Goal: Task Accomplishment & Management: Manage account settings

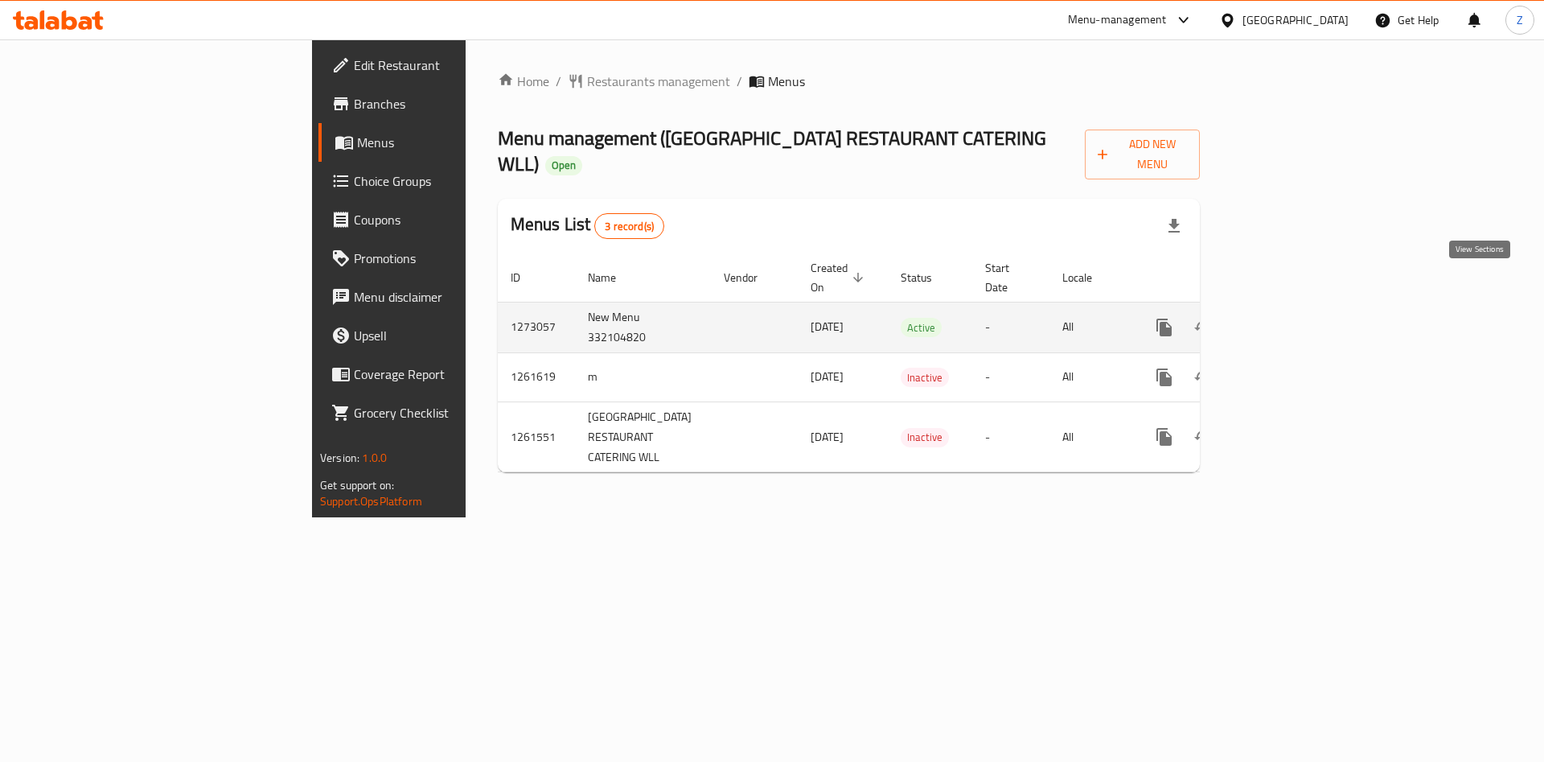
click at [1290, 318] on icon "enhanced table" at bounding box center [1280, 327] width 19 height 19
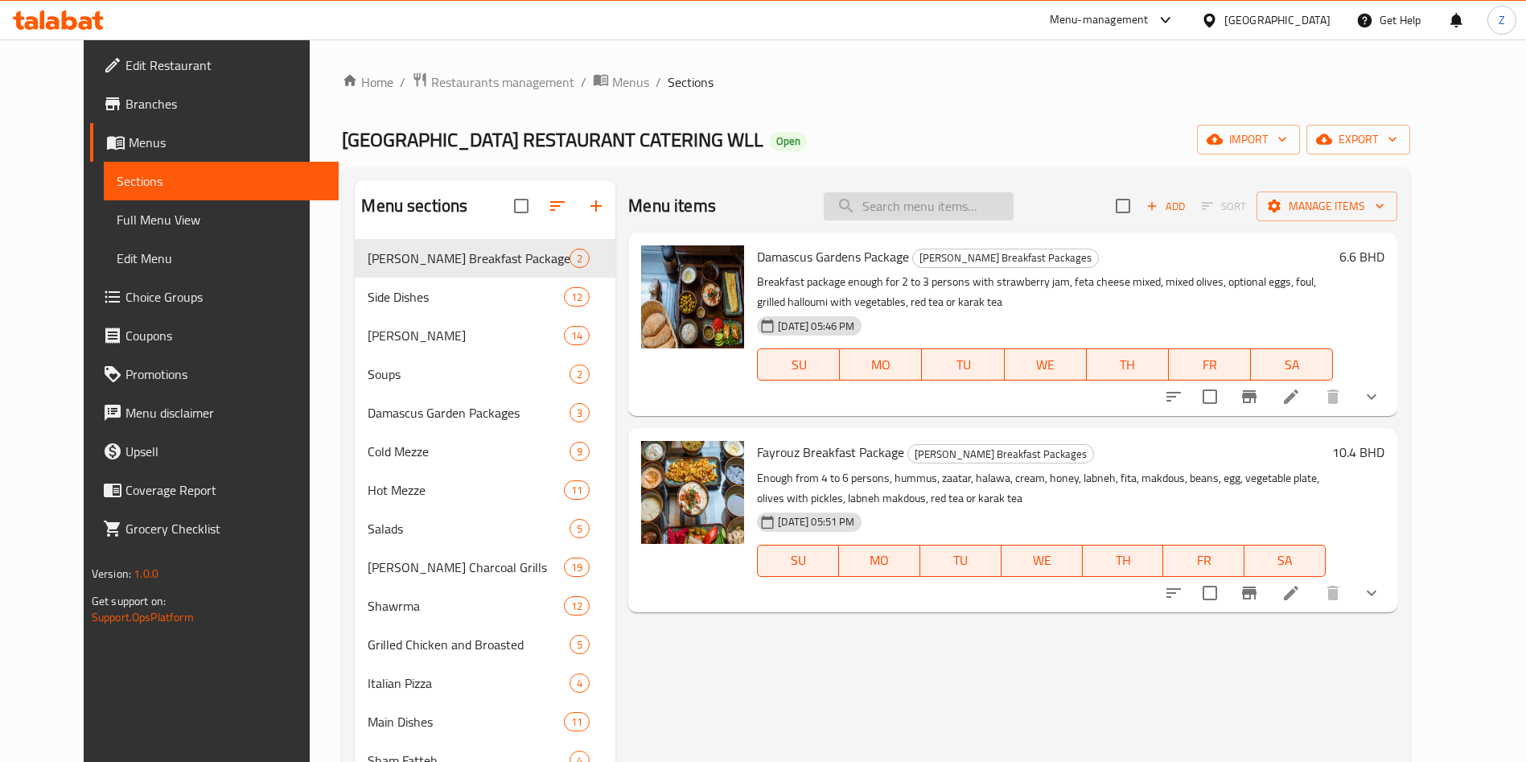
click at [992, 192] on input "search" at bounding box center [918, 206] width 190 height 28
type input ";"
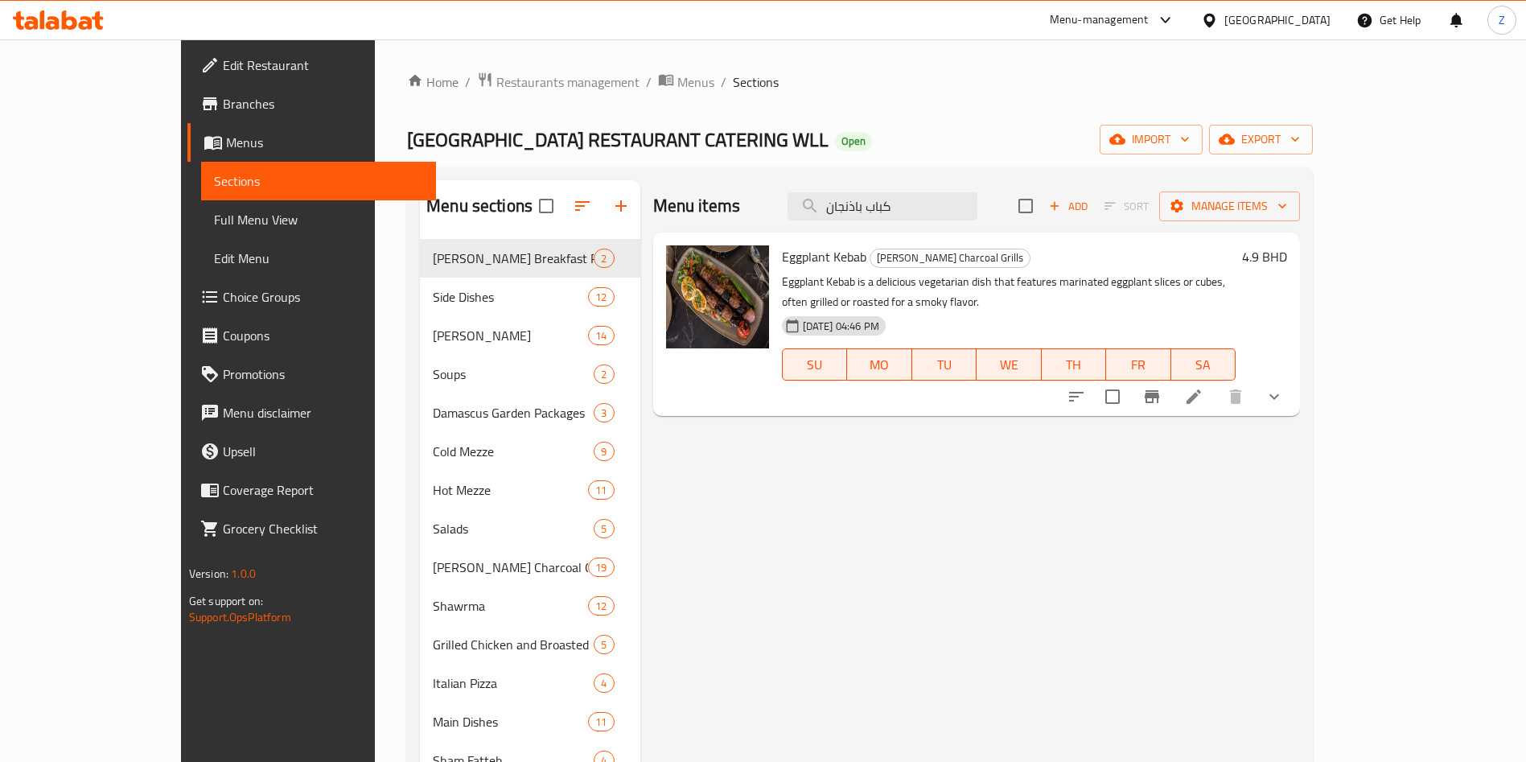
click at [1300, 565] on div "Menu items كباب باذنجان Add Sort Manage items Eggplant Kebab [PERSON_NAME] Char…" at bounding box center [970, 561] width 660 height 762
click at [977, 198] on input "كباب باذنجان" at bounding box center [882, 206] width 190 height 28
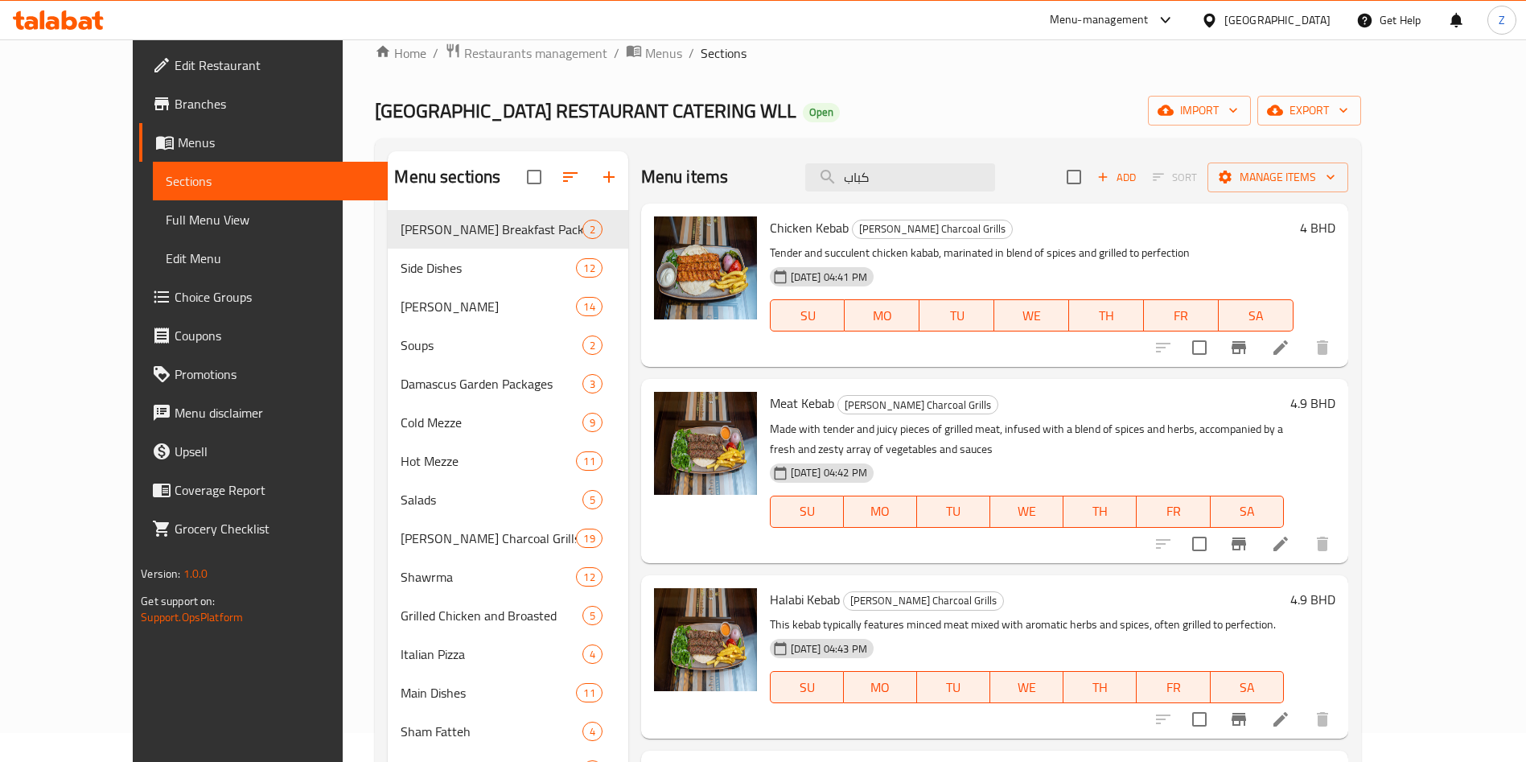
scroll to position [24, 0]
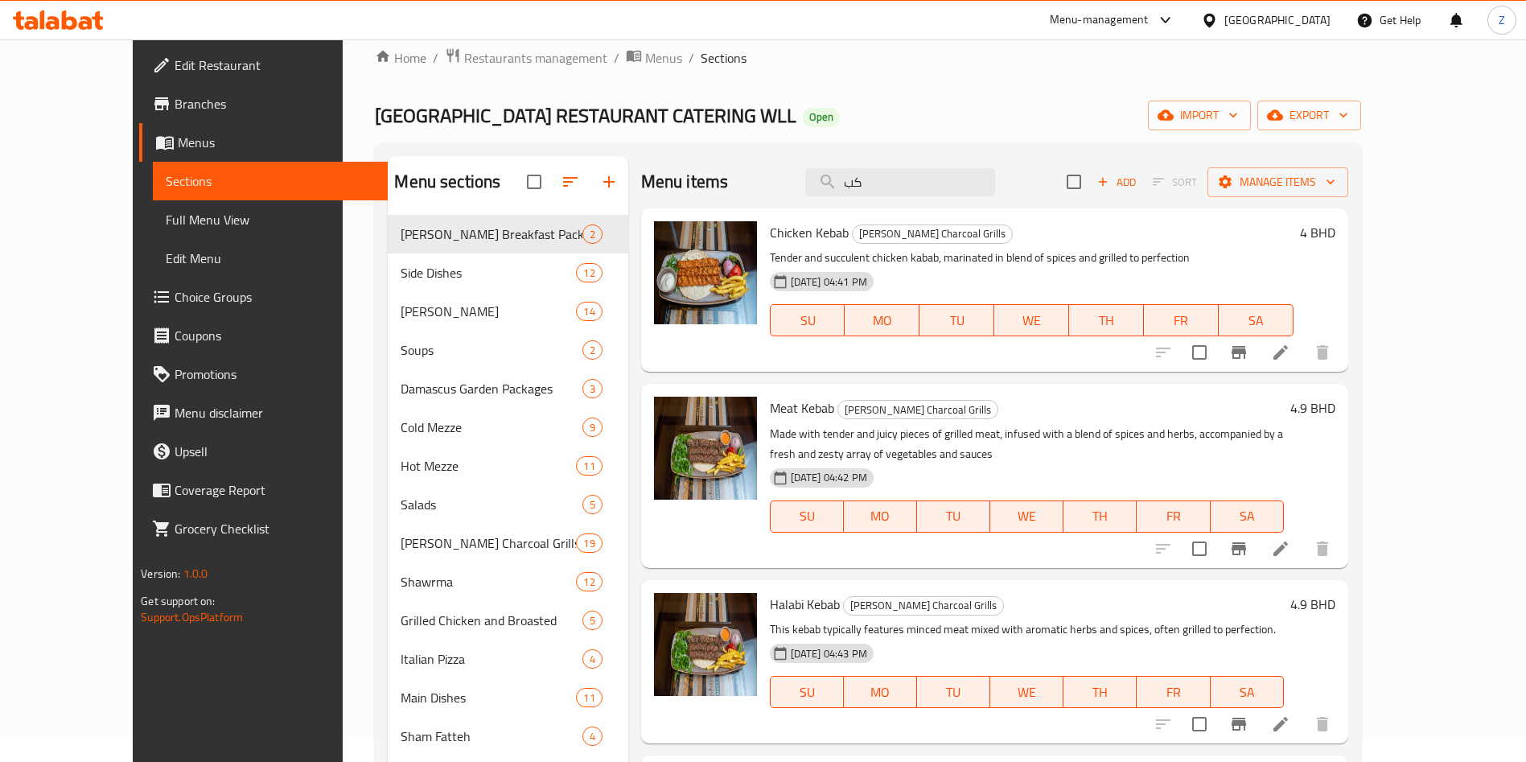
type input "ك"
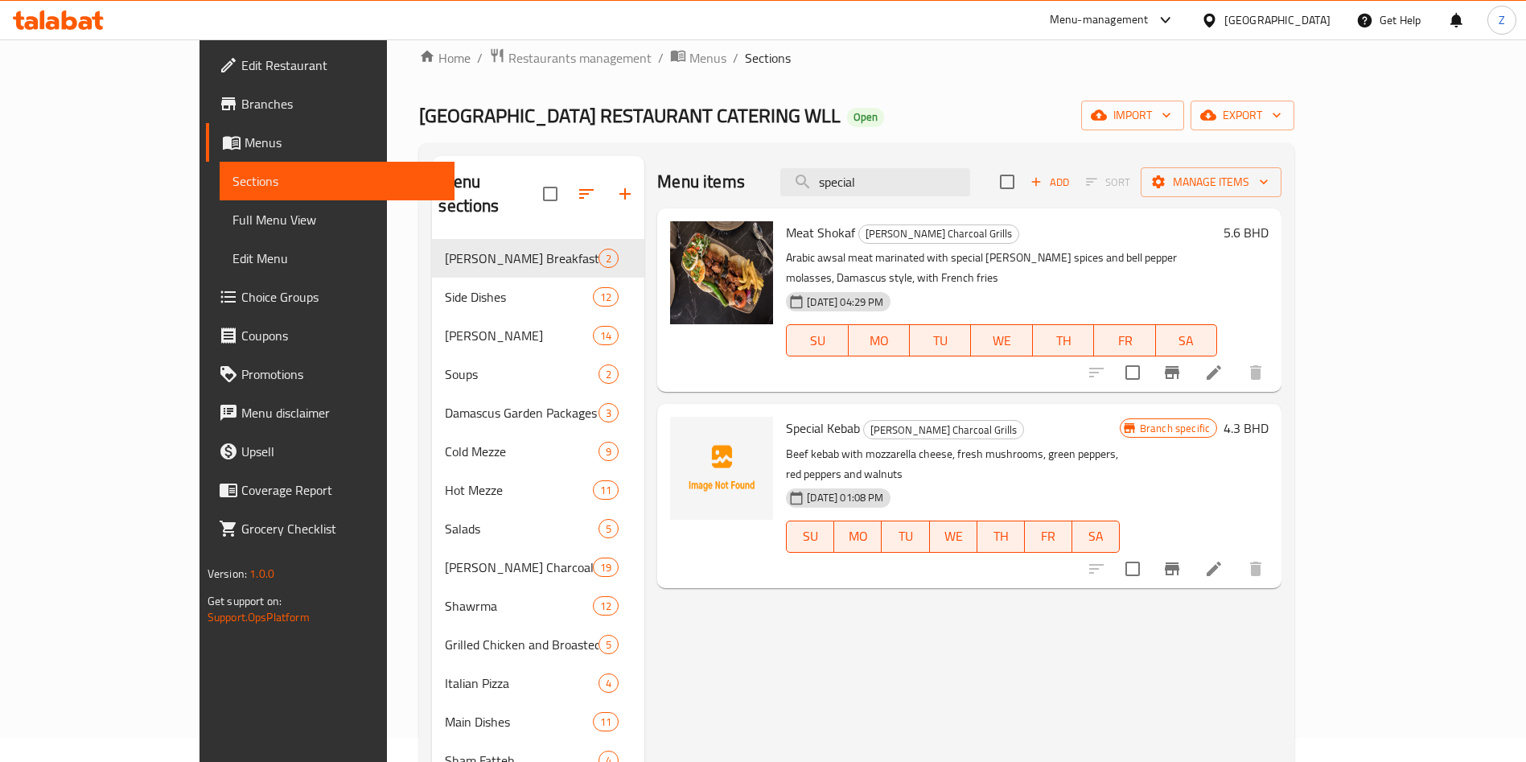
type input "special"
click at [1179, 562] on icon "Branch-specific-item" at bounding box center [1171, 568] width 14 height 13
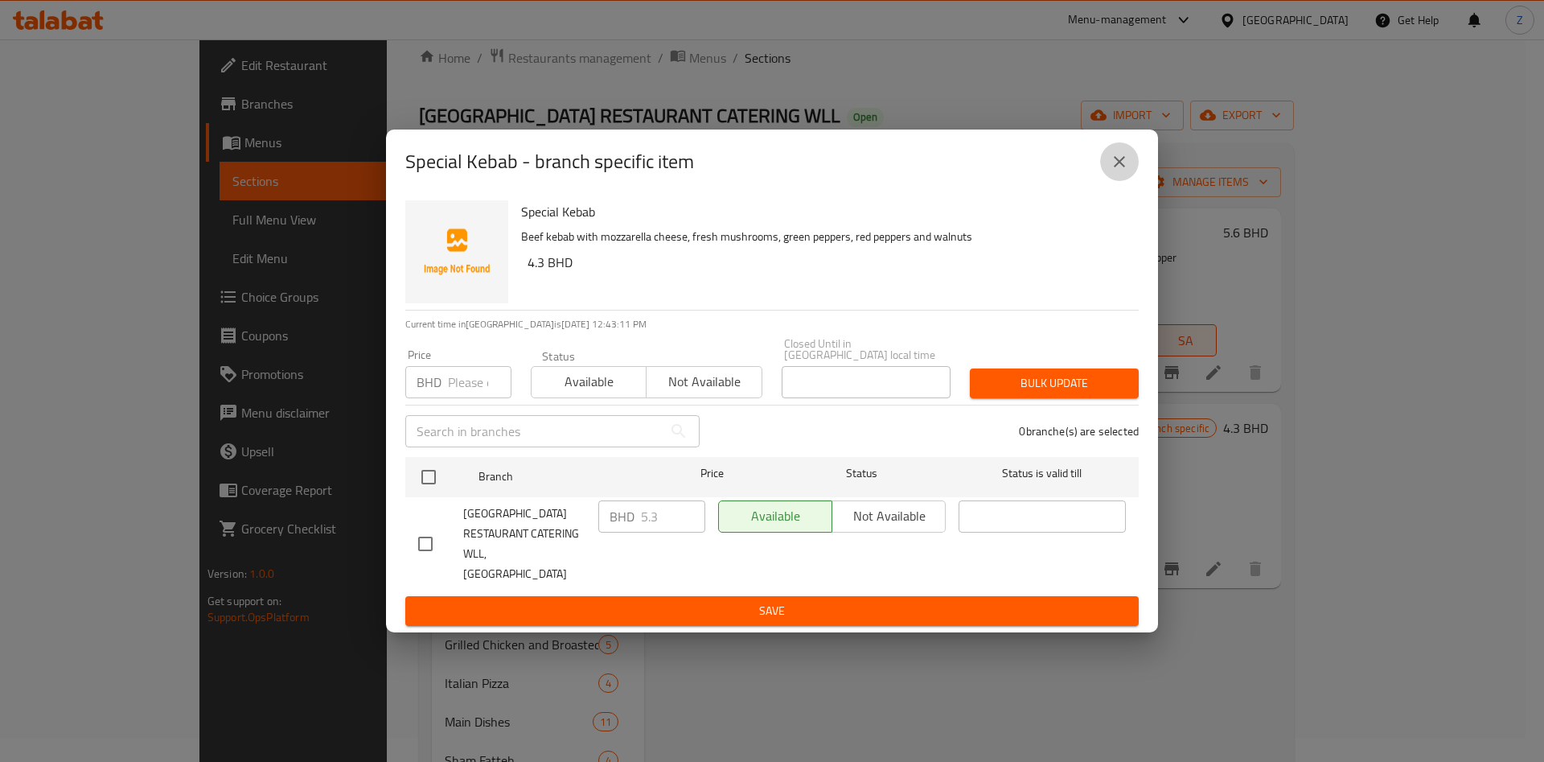
click at [1115, 171] on icon "close" at bounding box center [1119, 161] width 19 height 19
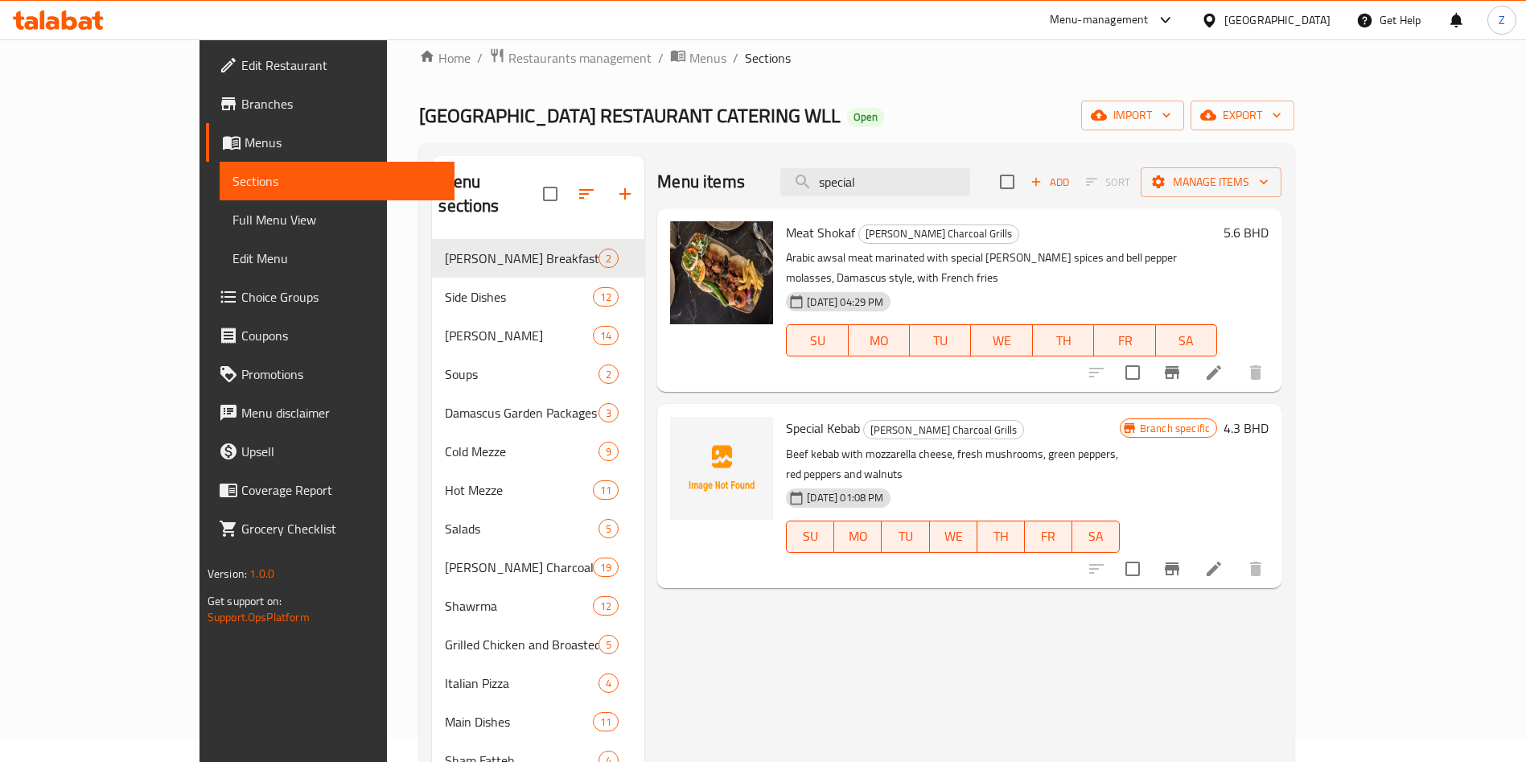
click at [1268, 417] on h6 "4.3 BHD" at bounding box center [1245, 428] width 45 height 23
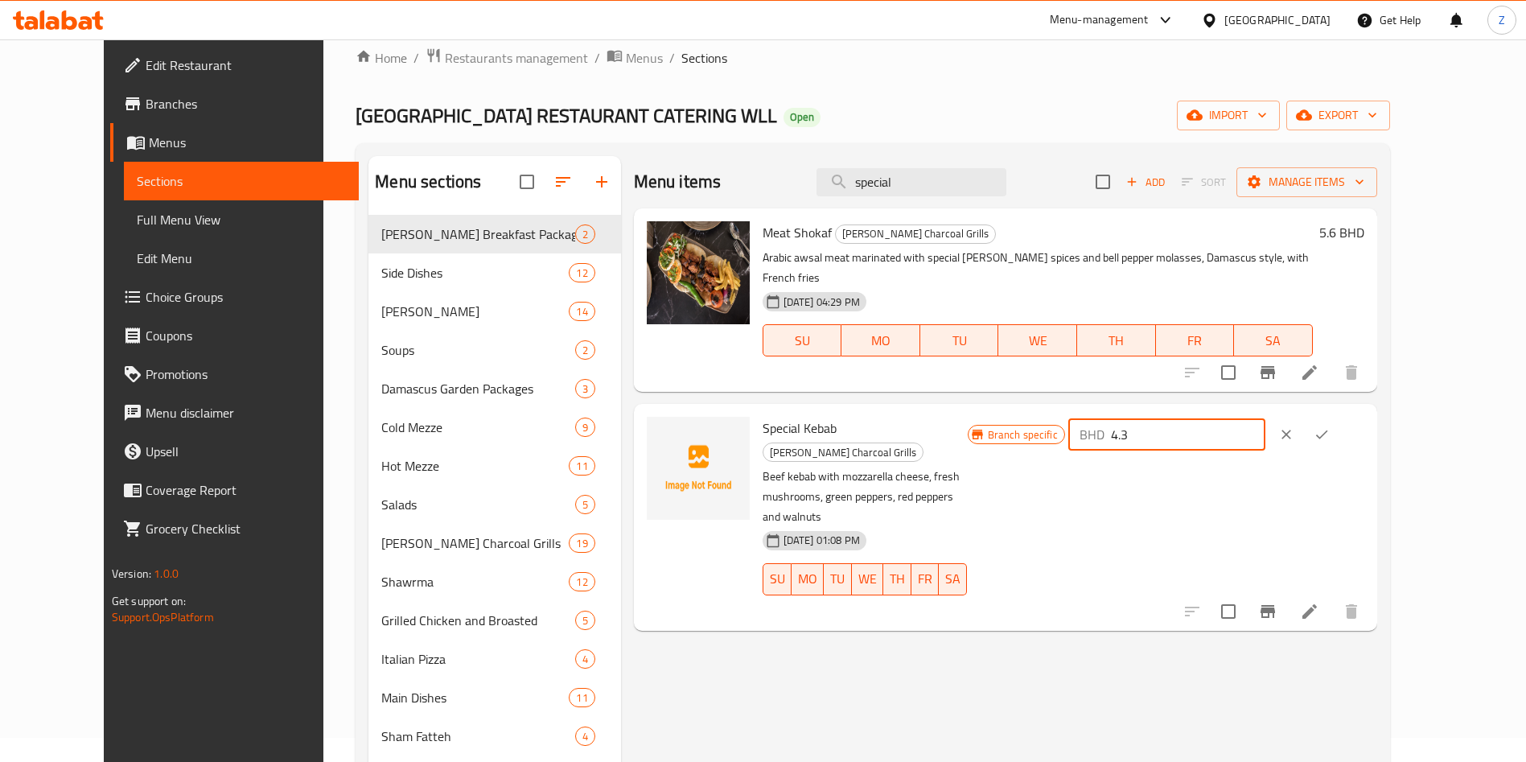
click at [1265, 418] on input "4.3" at bounding box center [1188, 434] width 154 height 32
type input "4"
type input "5.3"
click at [1329, 426] on icon "ok" at bounding box center [1321, 434] width 16 height 16
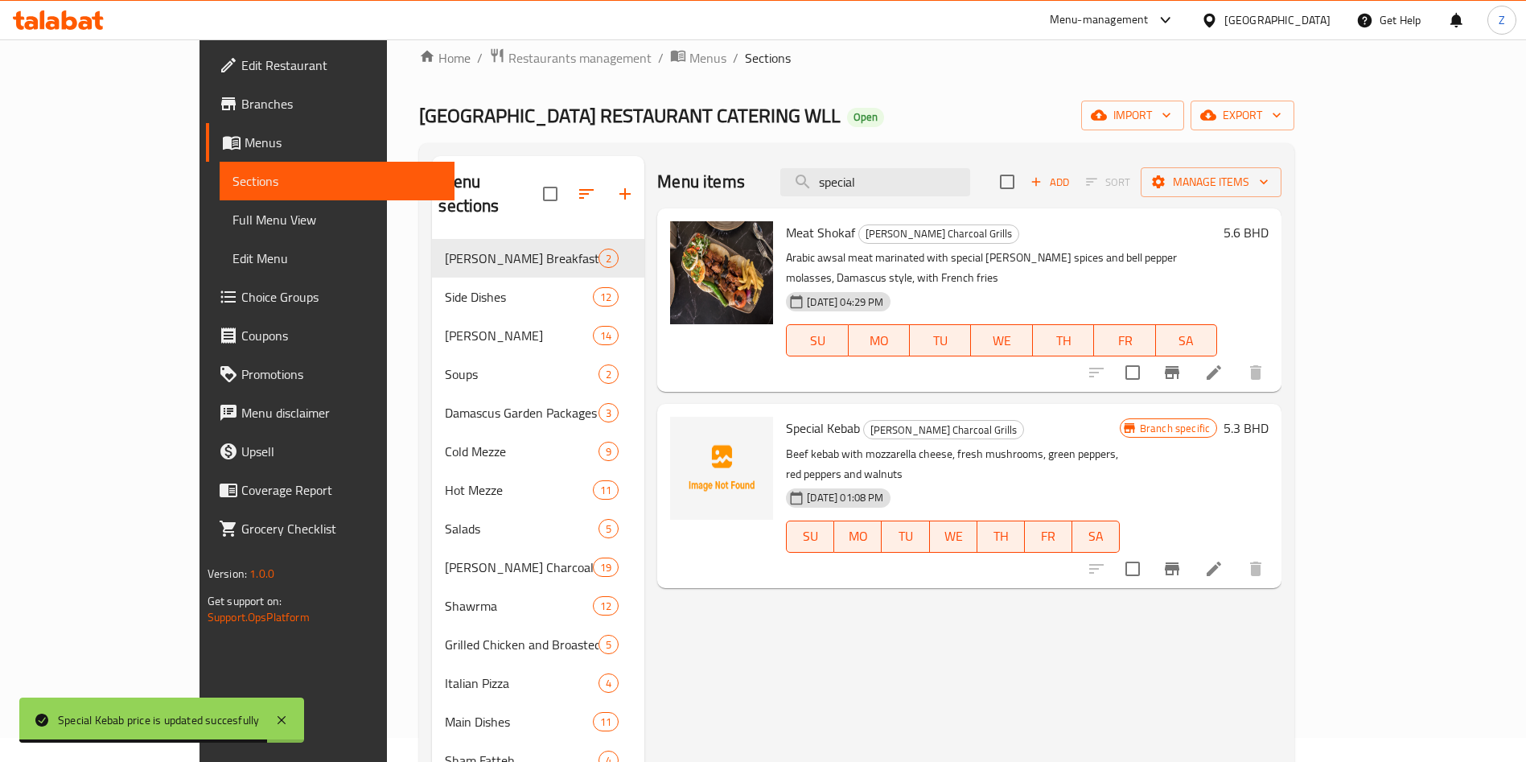
click at [1281, 669] on div "Menu items special Add Sort Manage items Meat Shokaf [PERSON_NAME] Charcoal Gri…" at bounding box center [962, 537] width 637 height 762
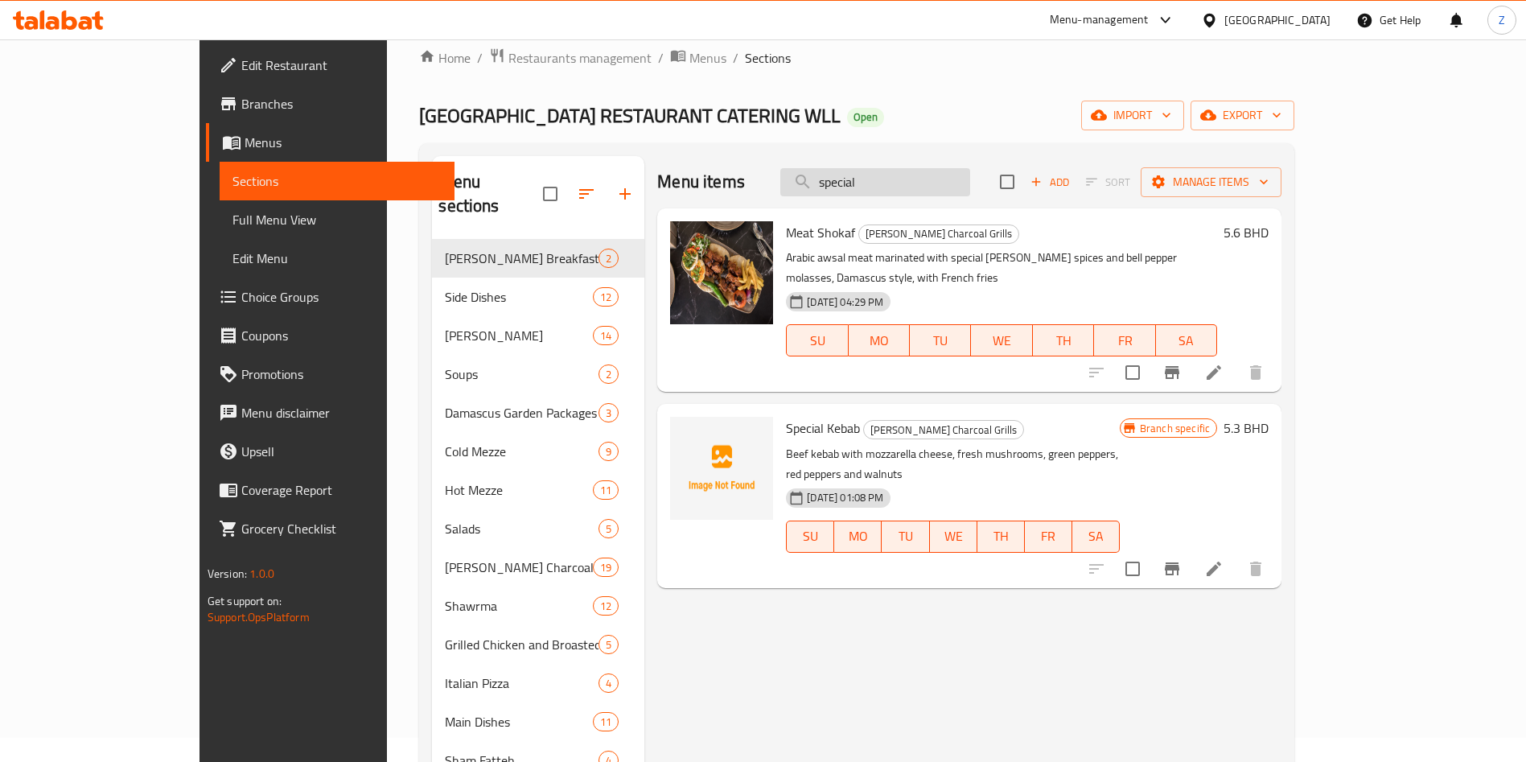
click at [964, 186] on input "special" at bounding box center [875, 182] width 190 height 28
type input "s"
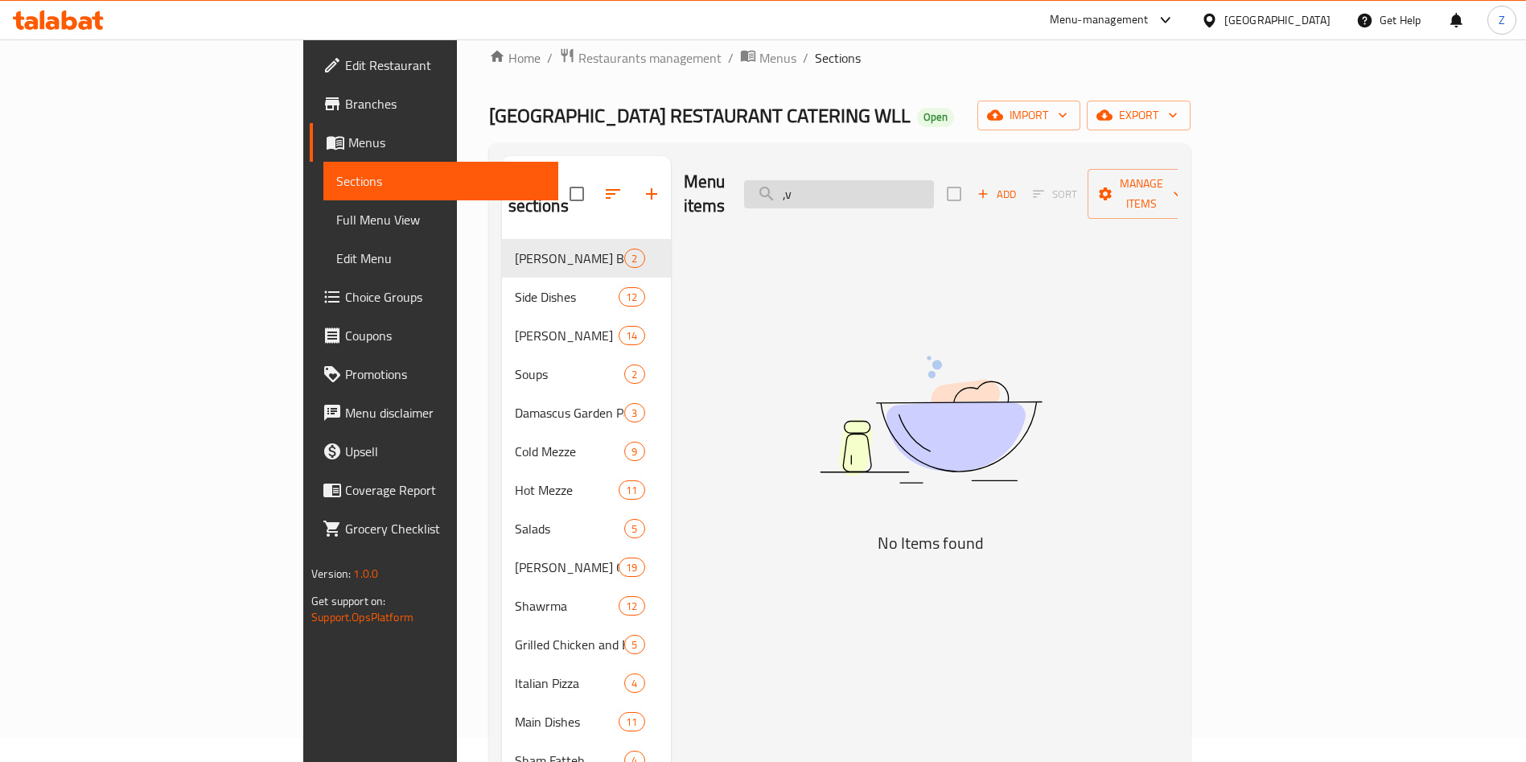
type input ","
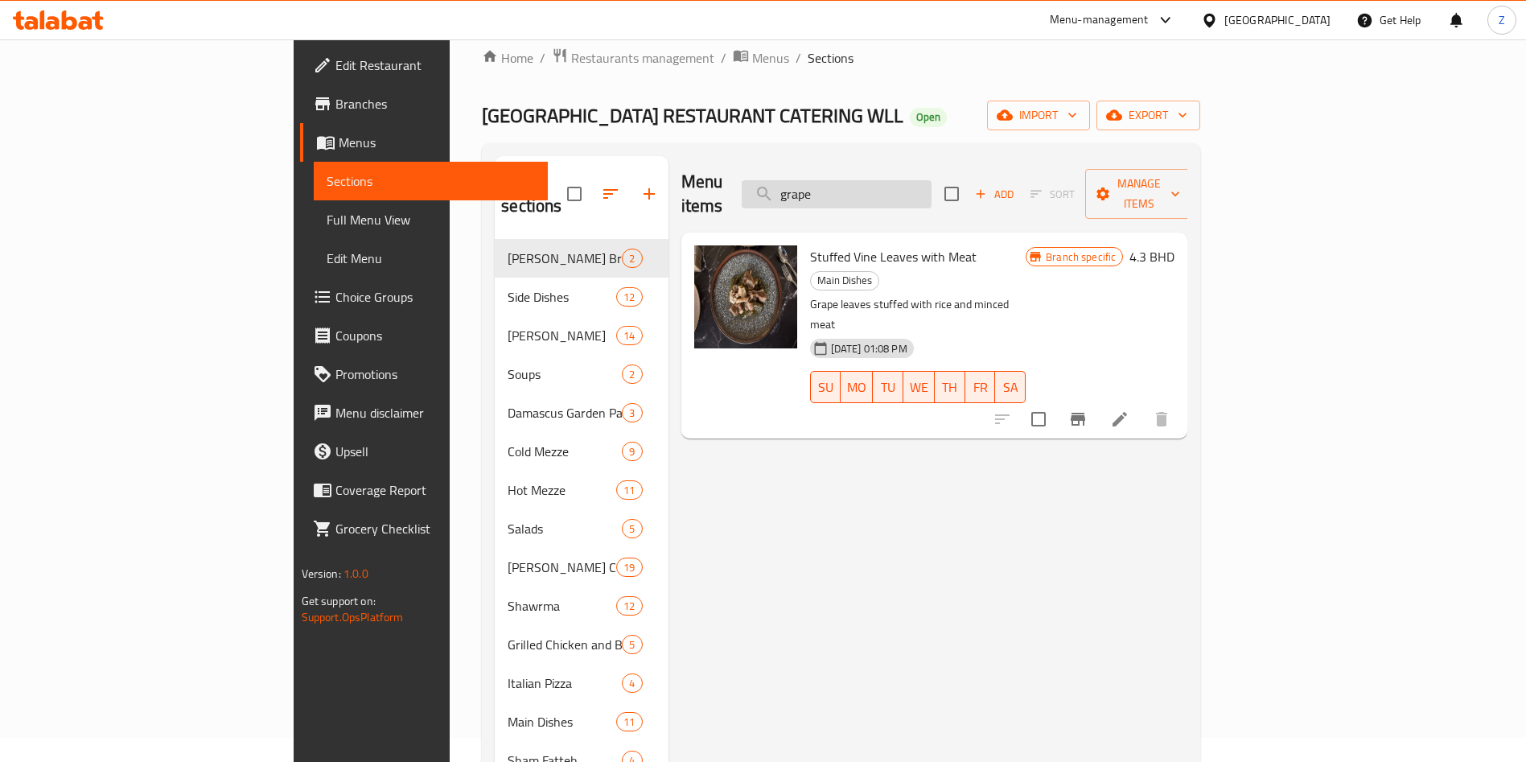
type input "grape"
click at [1174, 245] on h6 "4.3 BHD" at bounding box center [1151, 256] width 45 height 23
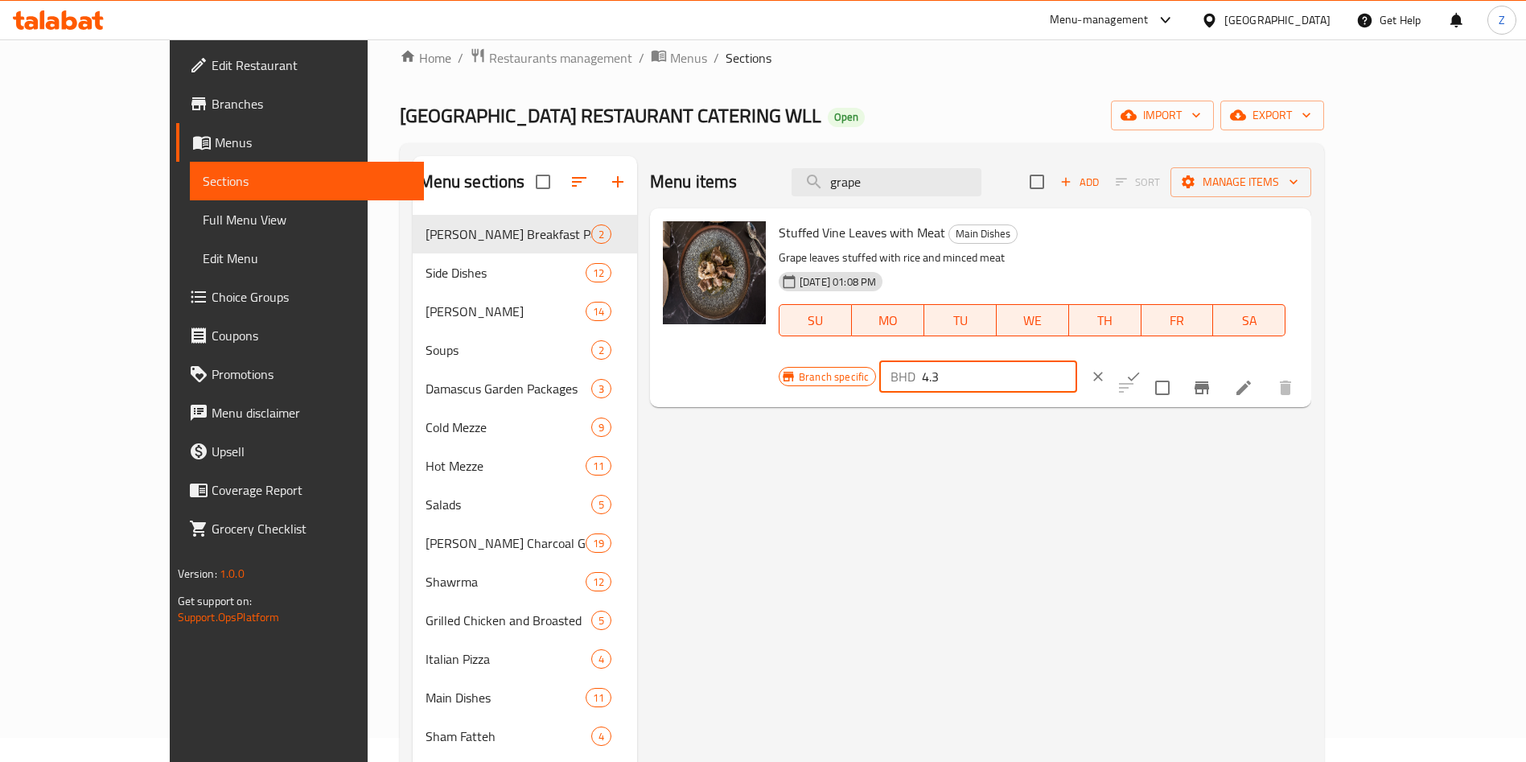
click at [1076, 360] on input "4.3" at bounding box center [999, 376] width 154 height 32
type input "4"
type input "5.1"
click at [1141, 368] on icon "ok" at bounding box center [1133, 376] width 16 height 16
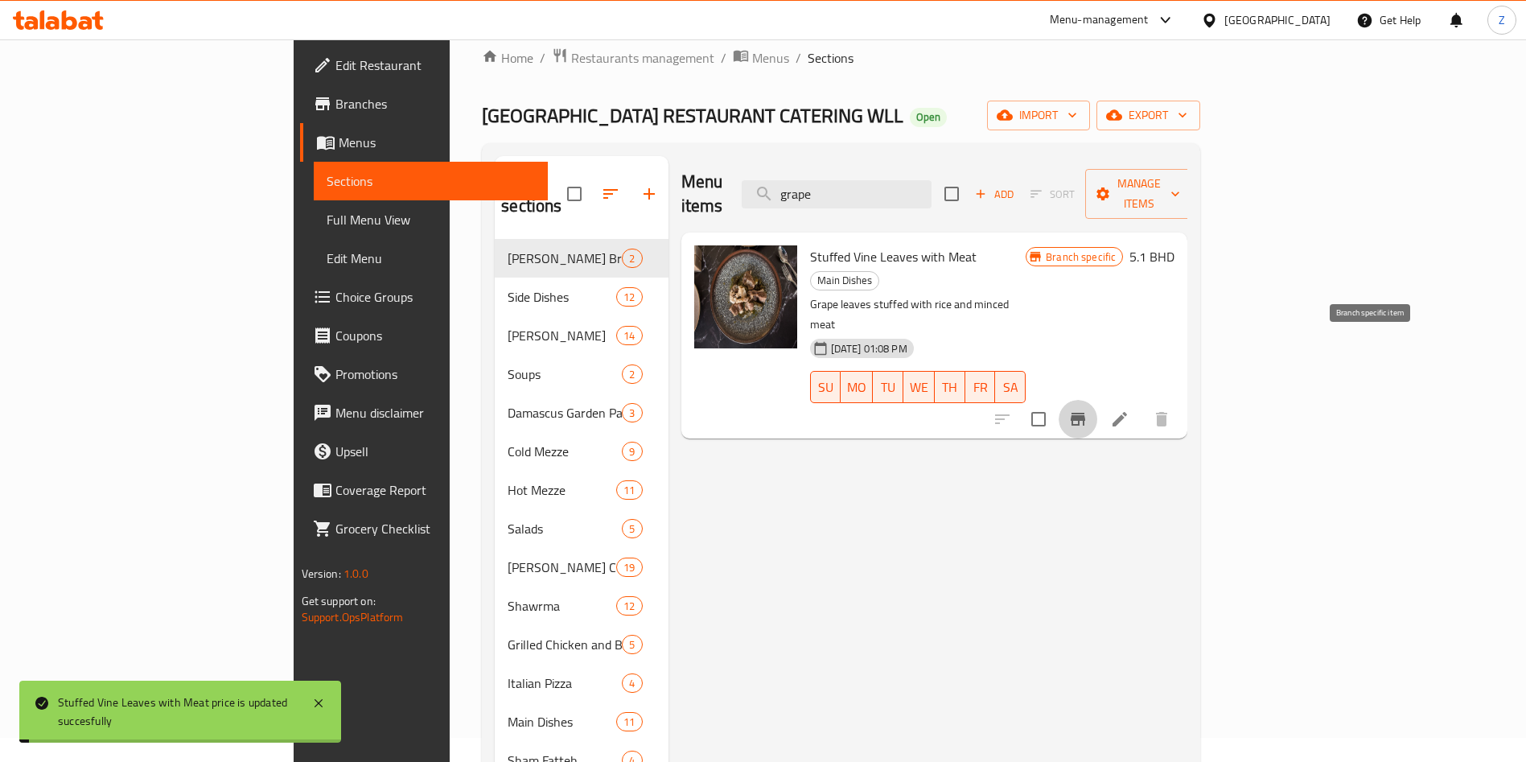
click at [1085, 413] on icon "Branch-specific-item" at bounding box center [1077, 419] width 14 height 13
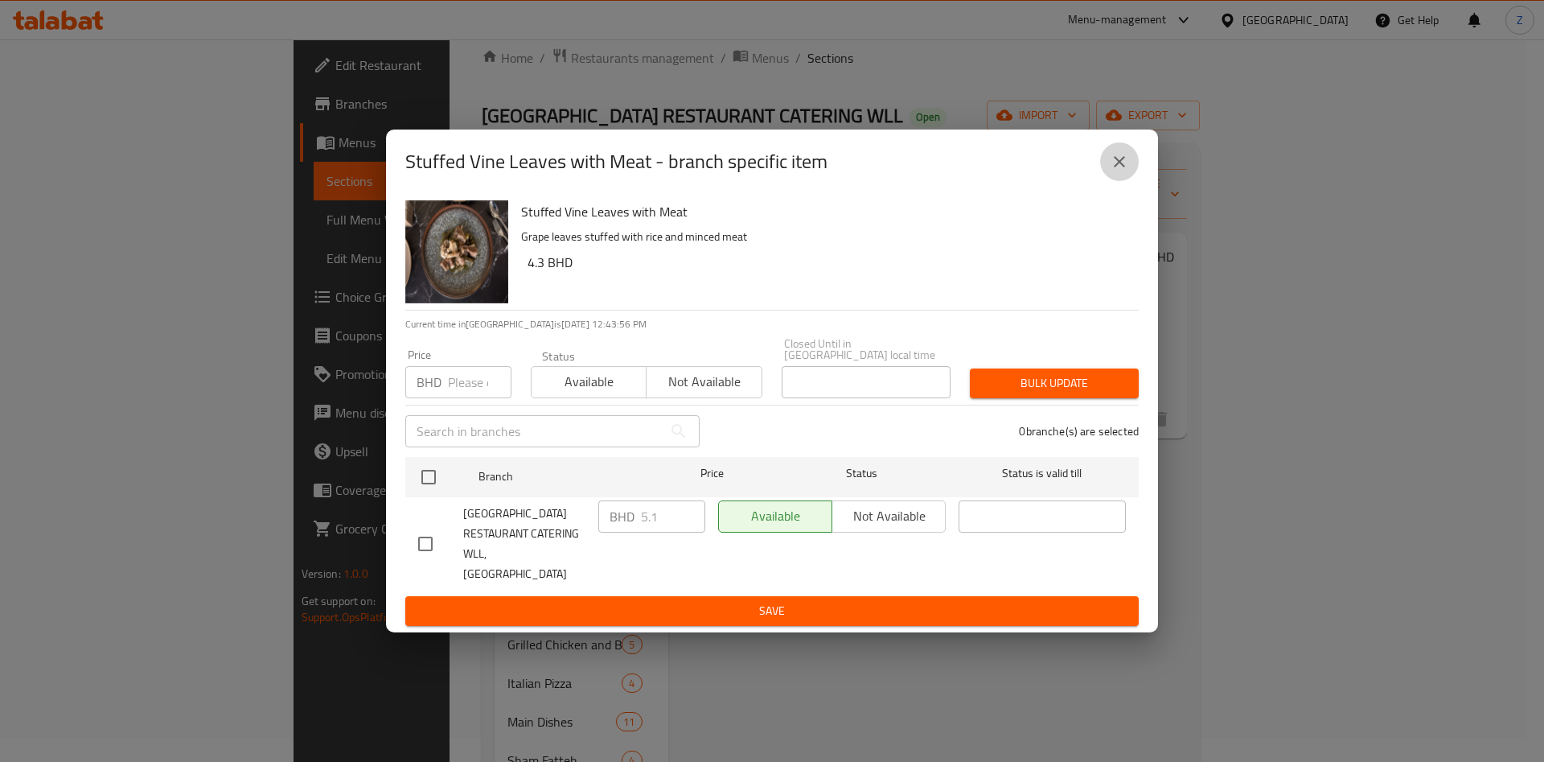
click at [1109, 181] on button "close" at bounding box center [1119, 161] width 39 height 39
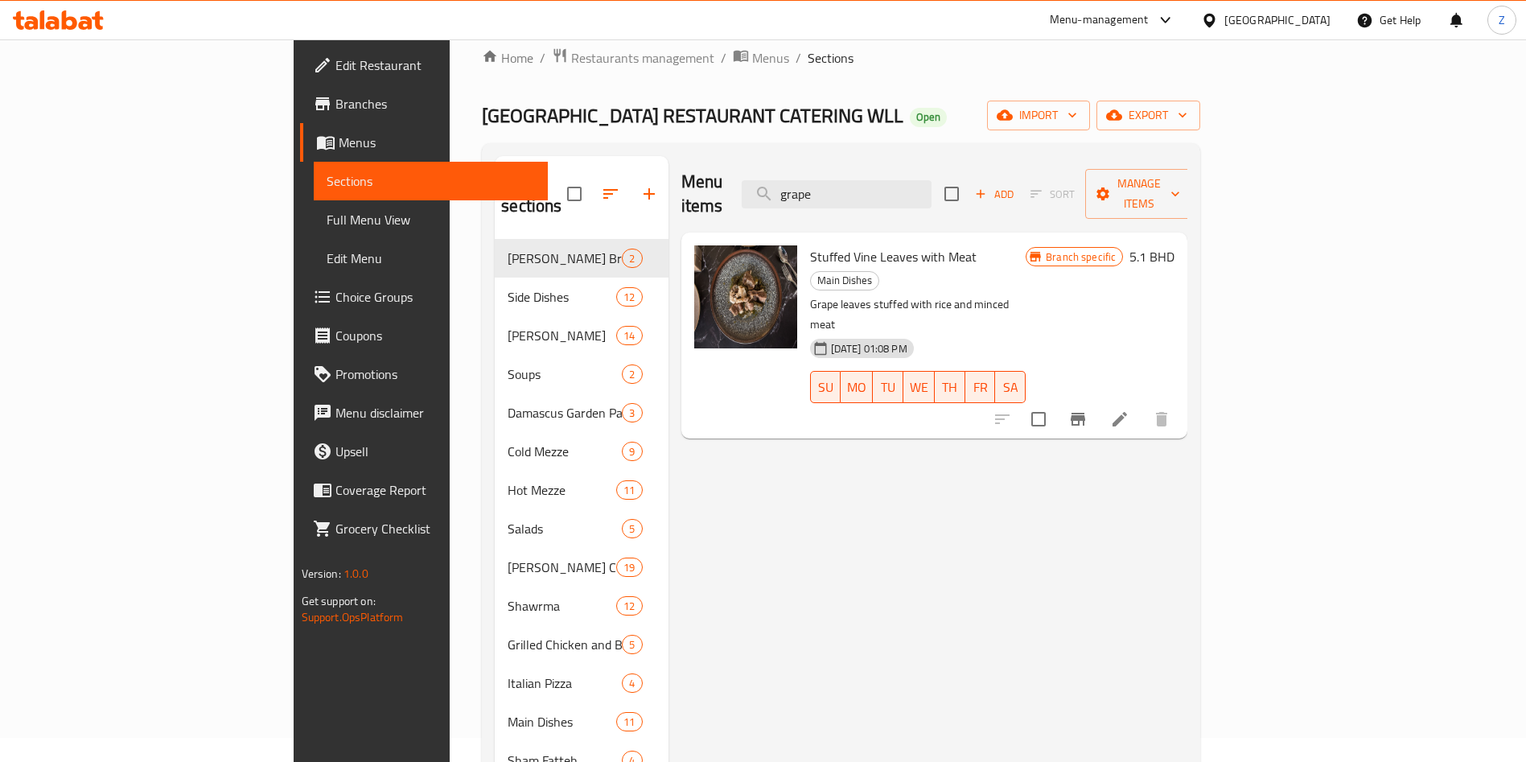
scroll to position [225, 0]
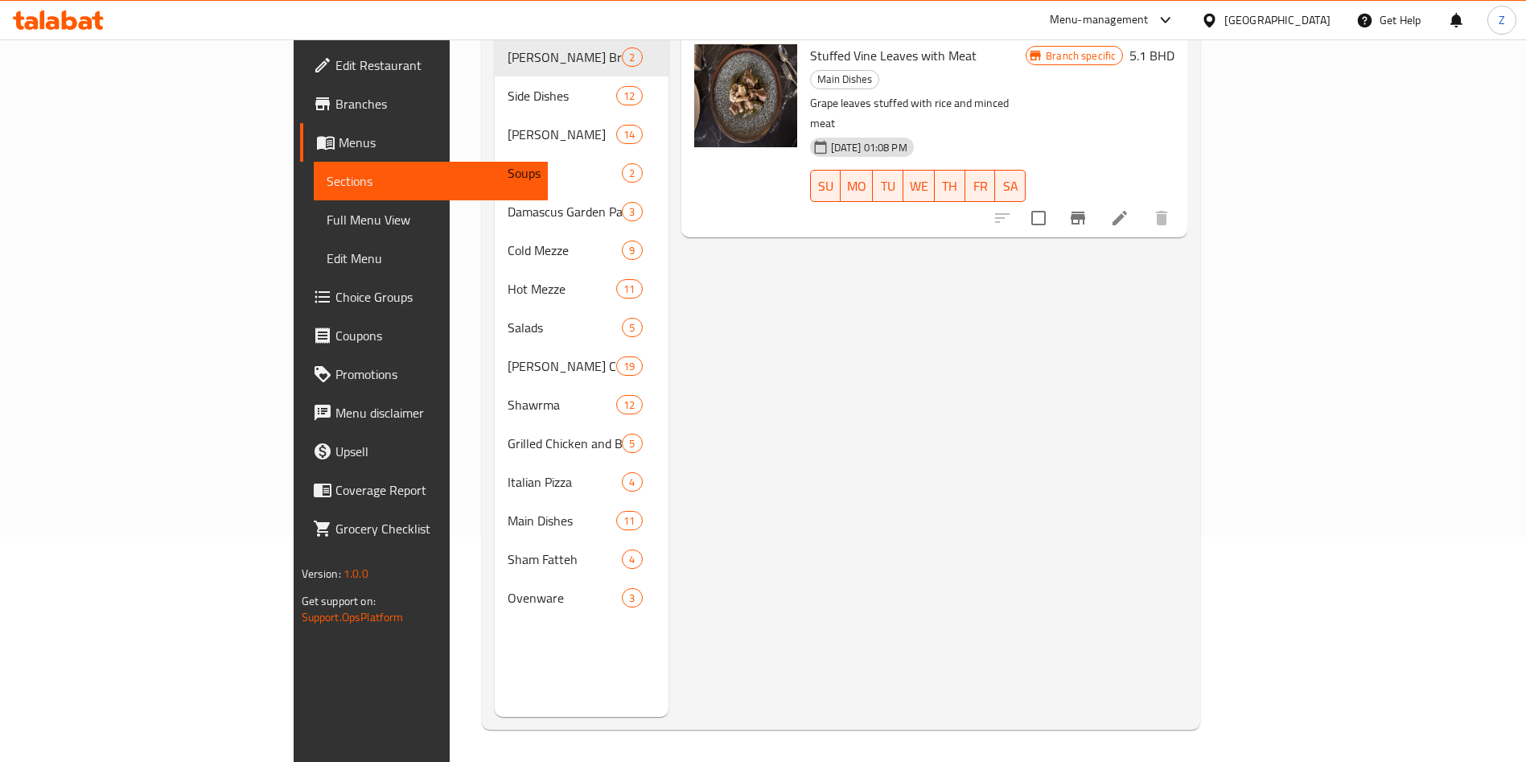
click at [1188, 511] on div "Menu items grape Add Sort Manage items Stuffed Vine Leaves with Meat Main Dishe…" at bounding box center [927, 336] width 519 height 762
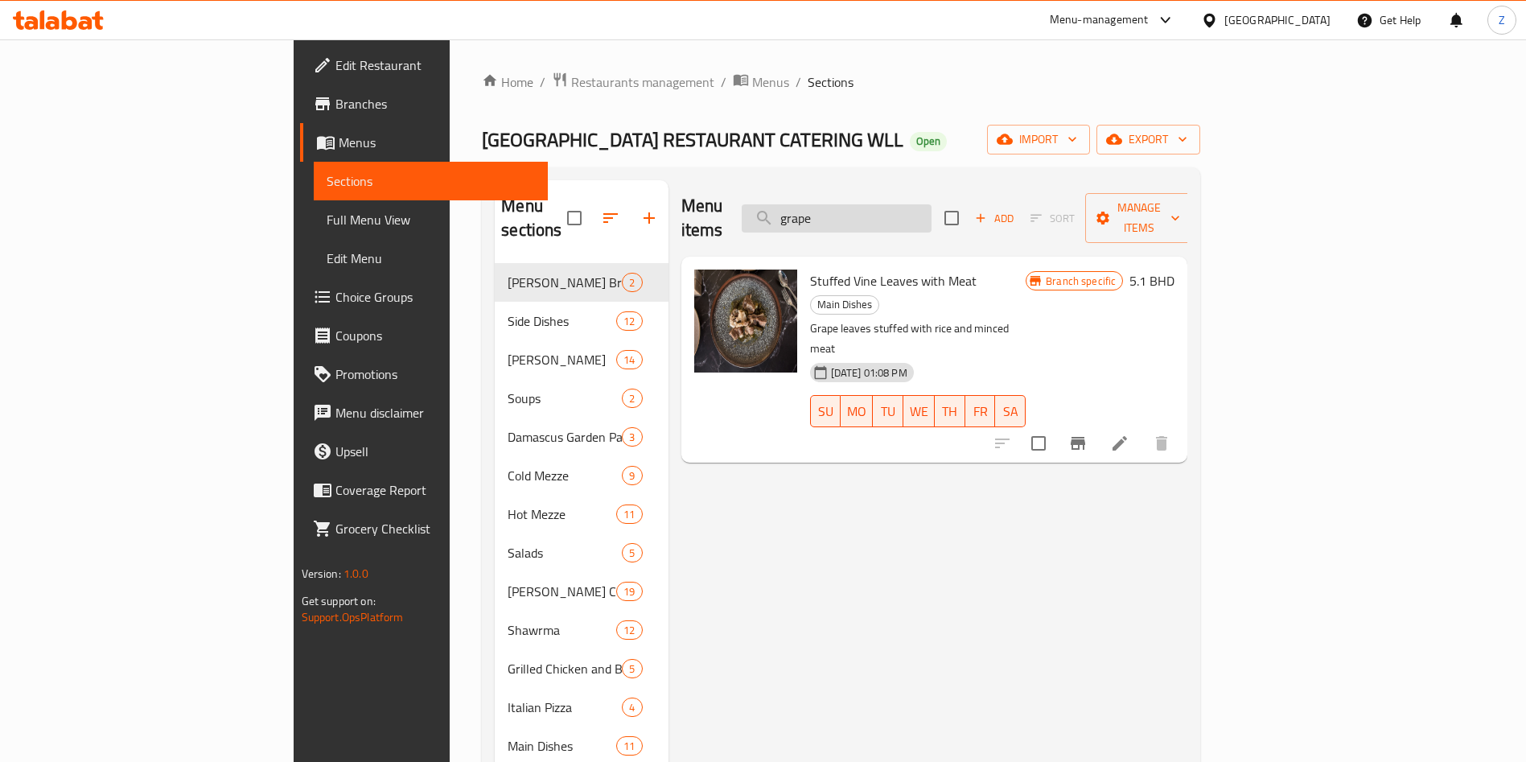
click at [931, 204] on input "grape" at bounding box center [836, 218] width 190 height 28
type input "g"
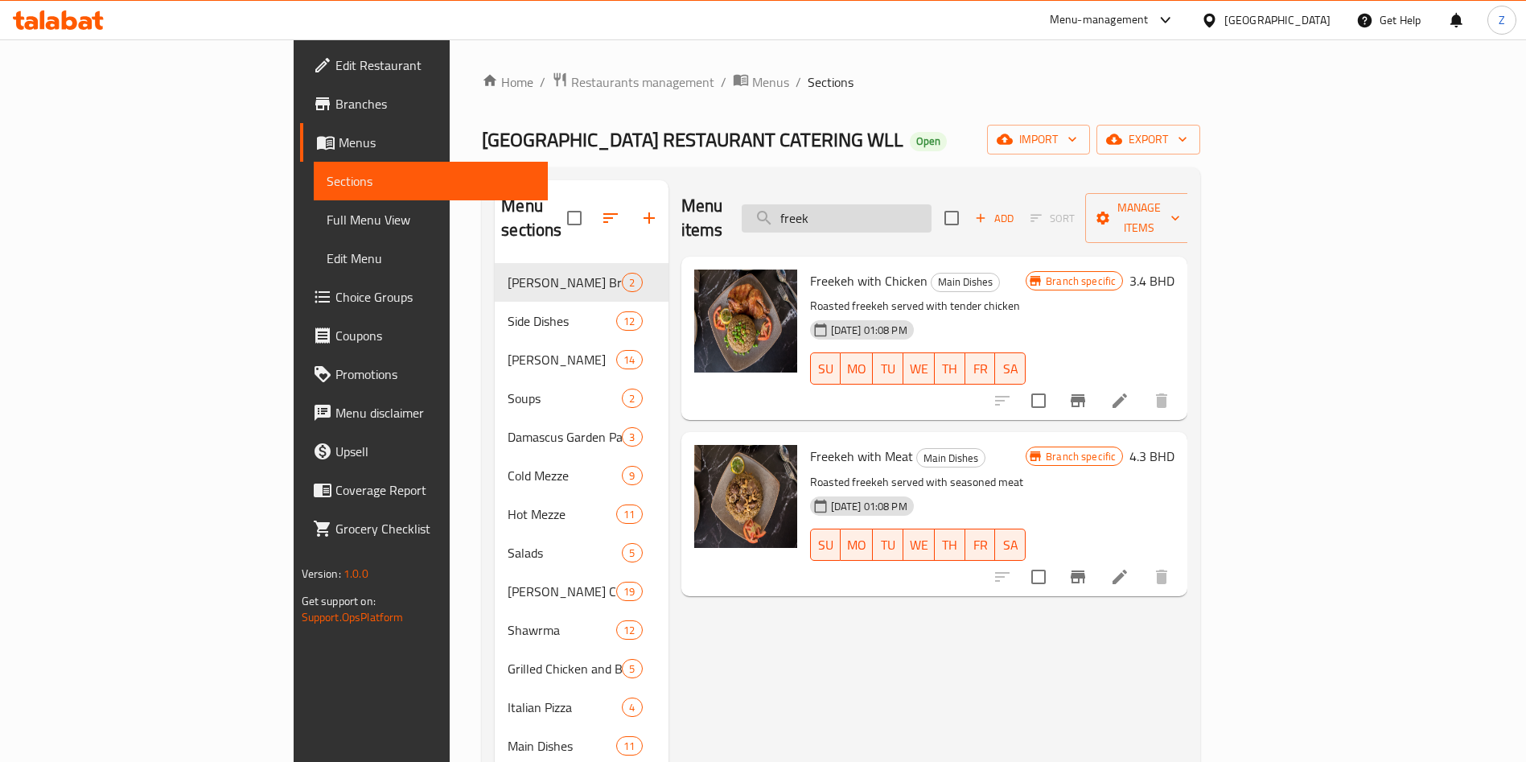
type input "freek"
click at [1174, 269] on h6 "3.4 BHD" at bounding box center [1151, 280] width 45 height 23
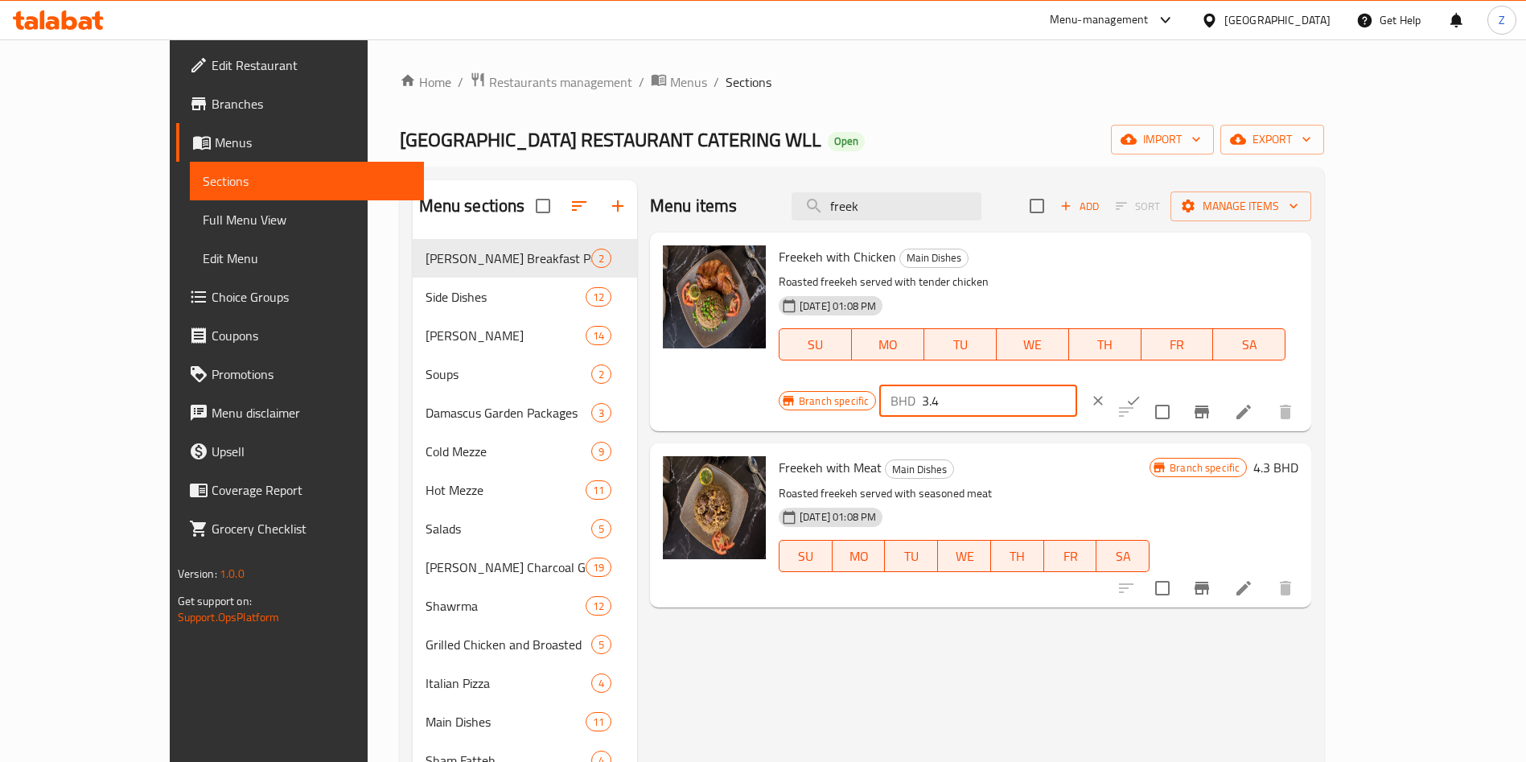
click at [1076, 384] on input "3.4" at bounding box center [999, 400] width 154 height 32
type input "3"
type input "4.1"
click at [1141, 392] on icon "ok" at bounding box center [1133, 400] width 16 height 16
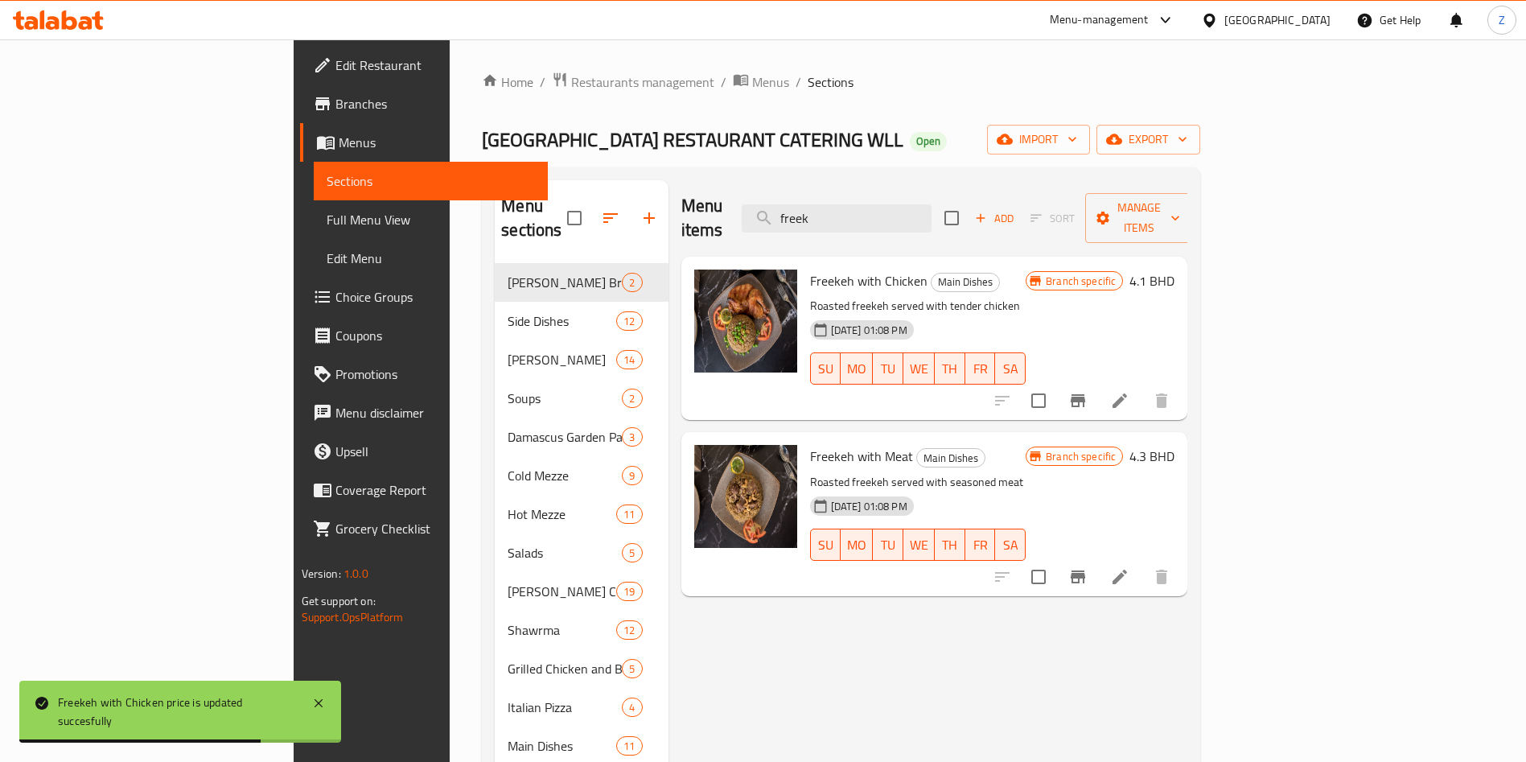
click at [1174, 445] on h6 "4.3 BHD" at bounding box center [1151, 456] width 45 height 23
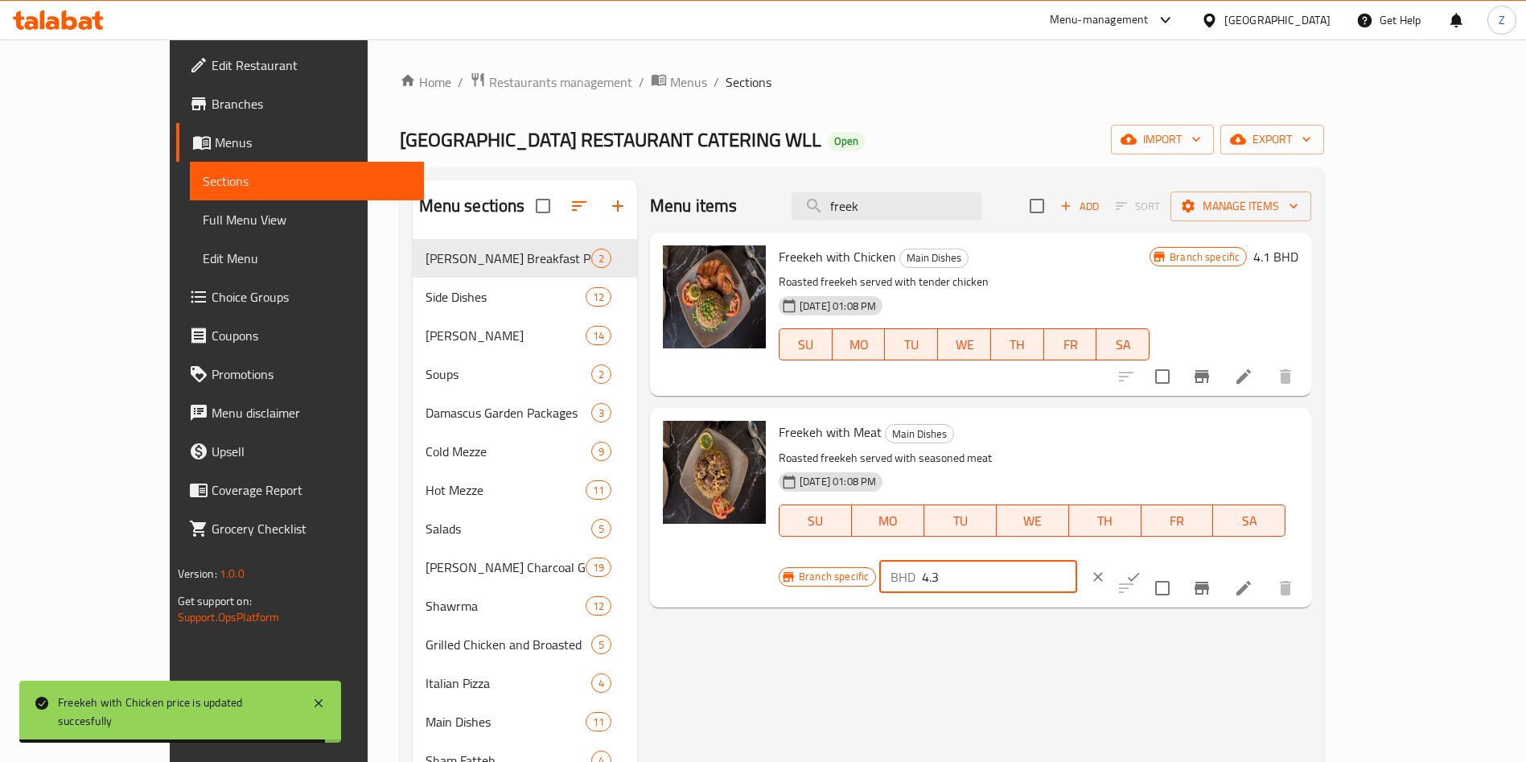
click at [1076, 561] on input "4.3" at bounding box center [999, 577] width 154 height 32
type input "4"
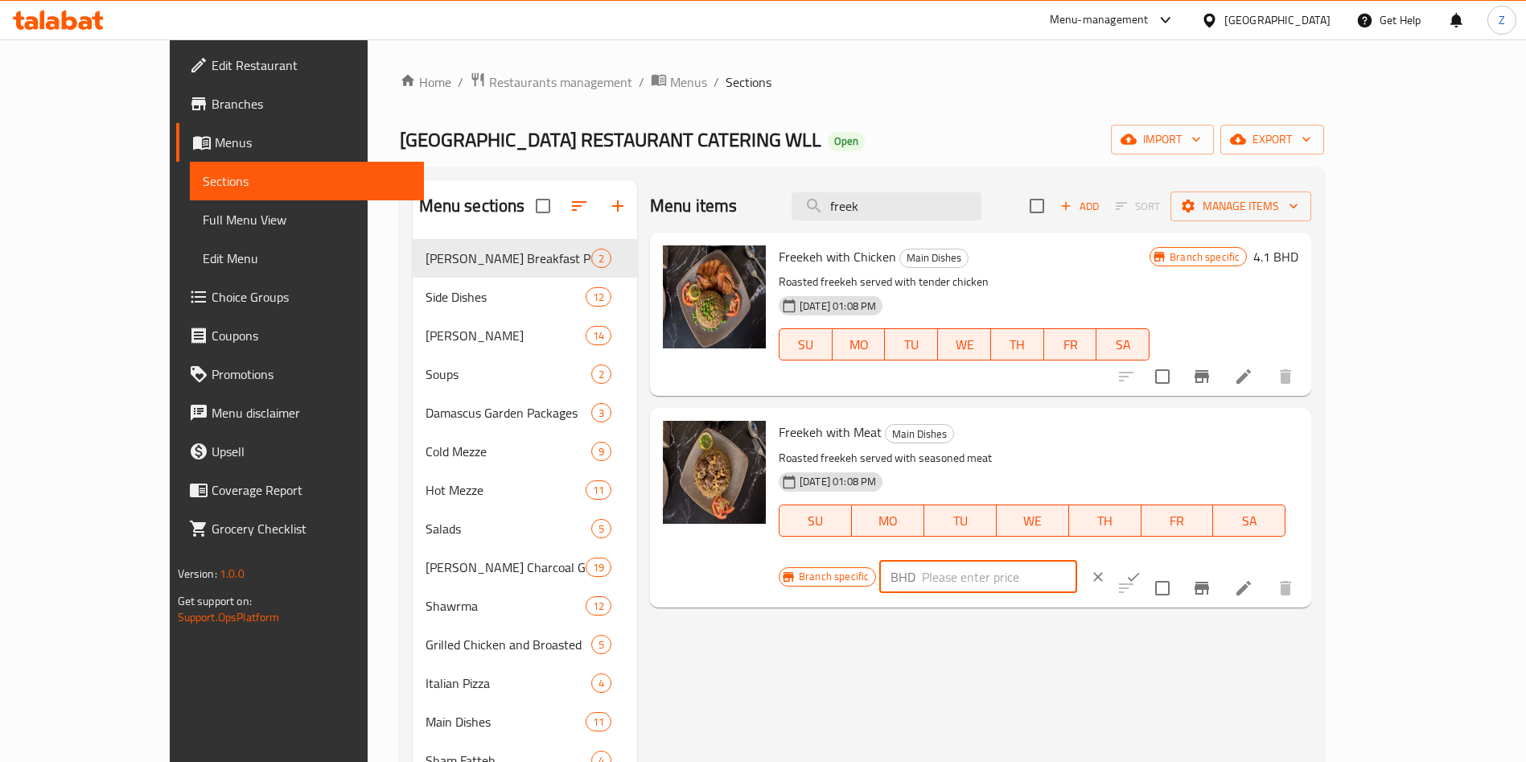
click at [1076, 561] on input "number" at bounding box center [999, 577] width 154 height 32
type input "5.6"
click at [1141, 569] on icon "ok" at bounding box center [1133, 577] width 16 height 16
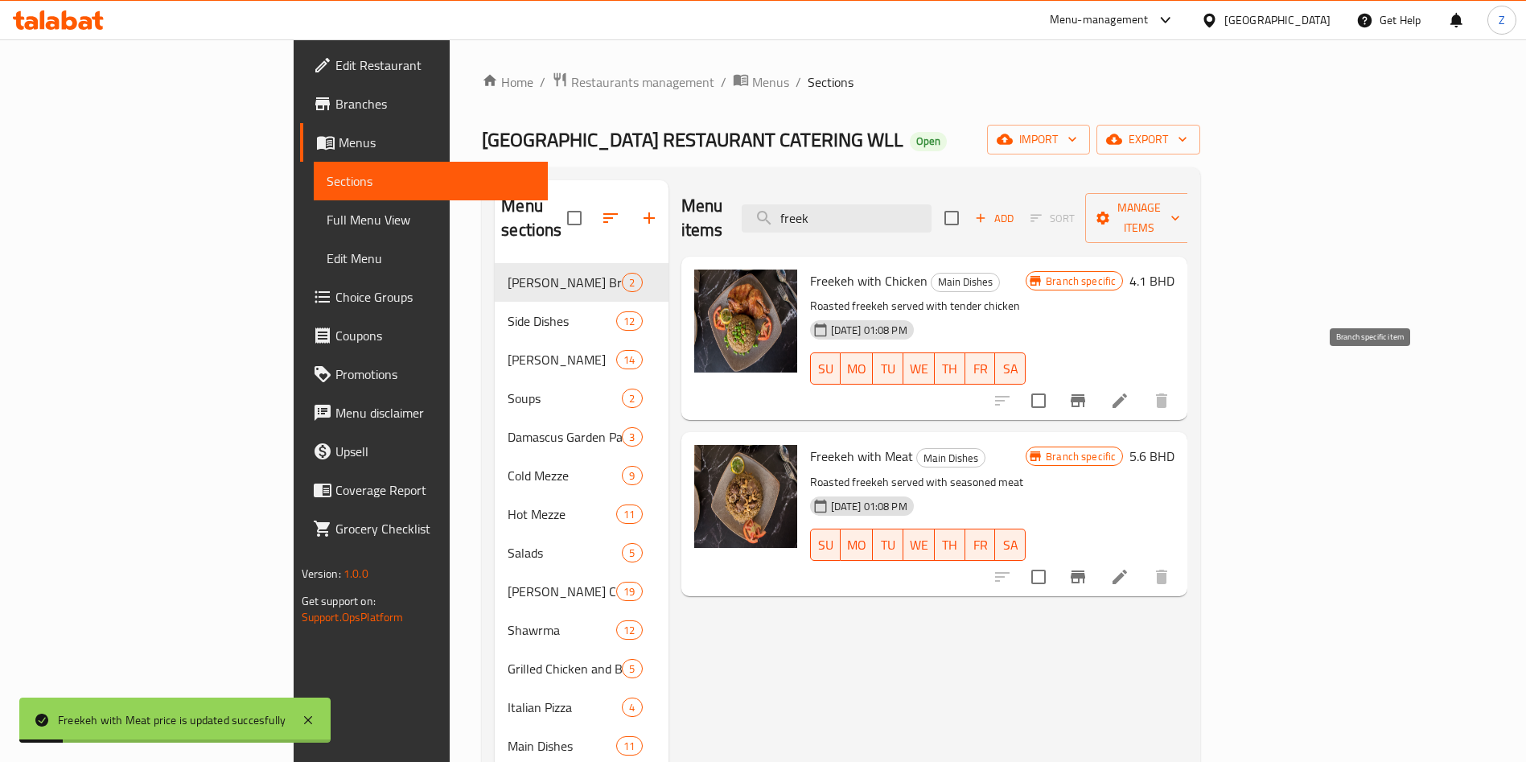
click at [1097, 387] on button "Branch-specific-item" at bounding box center [1077, 400] width 39 height 39
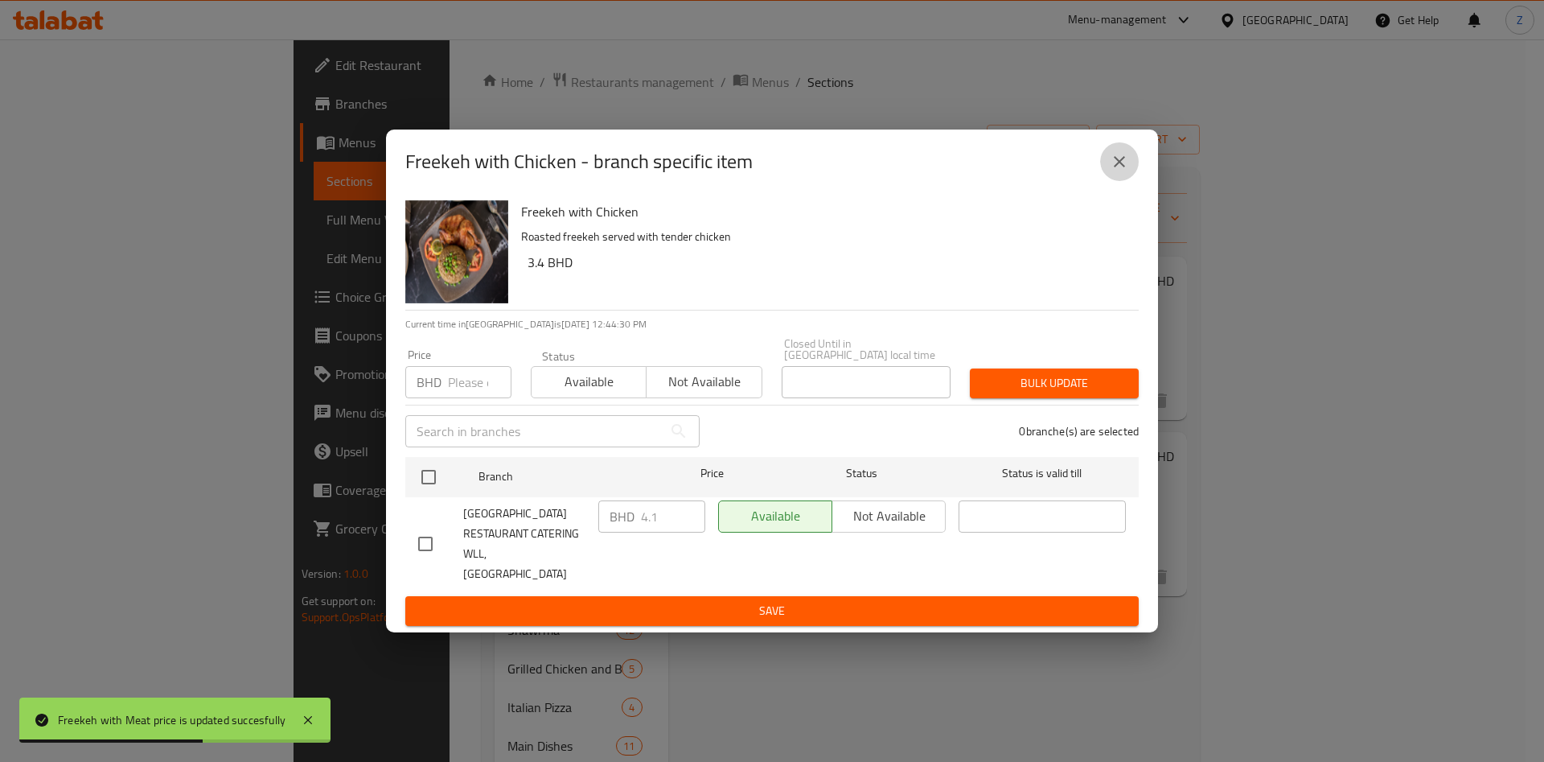
click at [1121, 171] on icon "close" at bounding box center [1119, 161] width 19 height 19
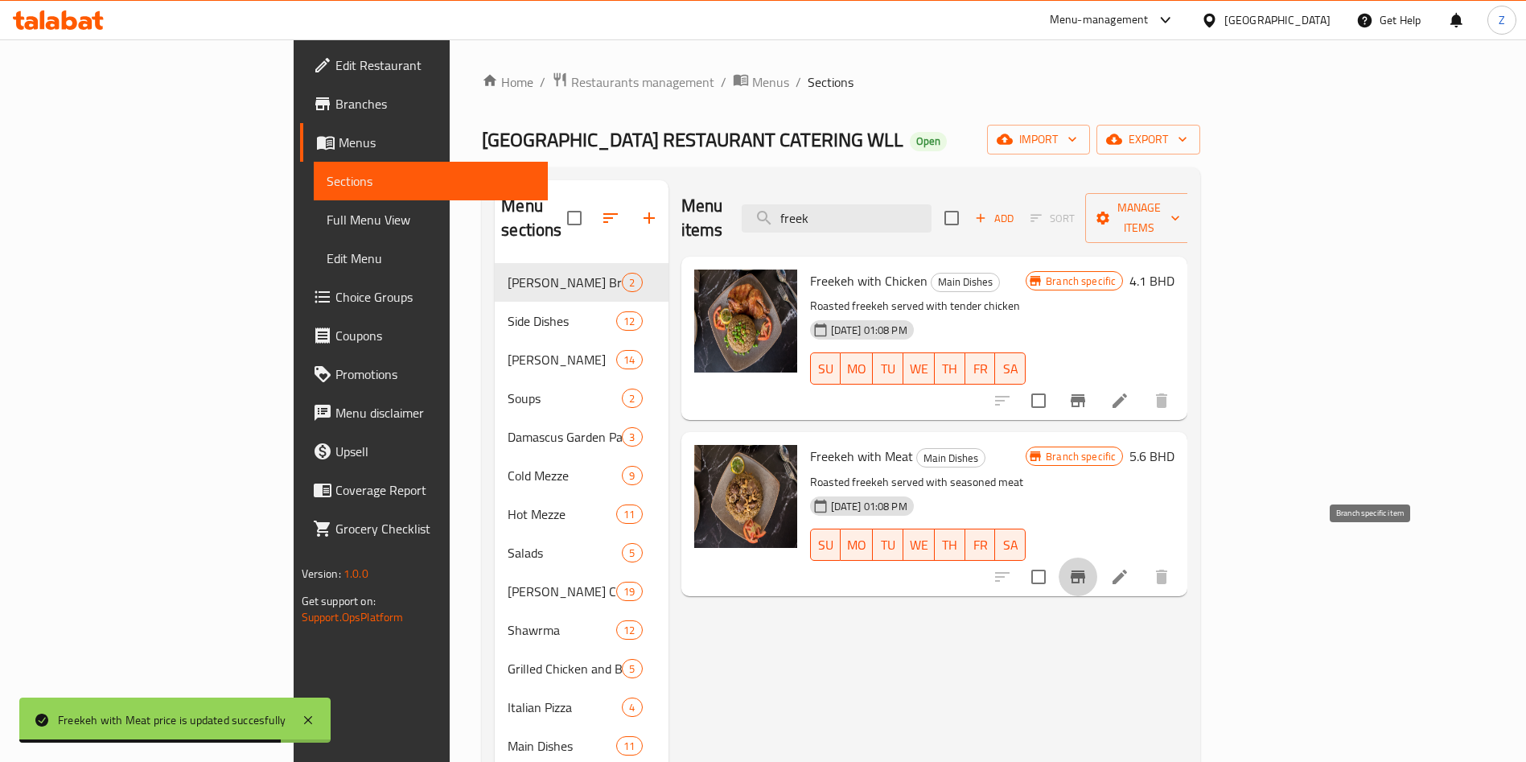
click at [1097, 557] on button "Branch-specific-item" at bounding box center [1077, 576] width 39 height 39
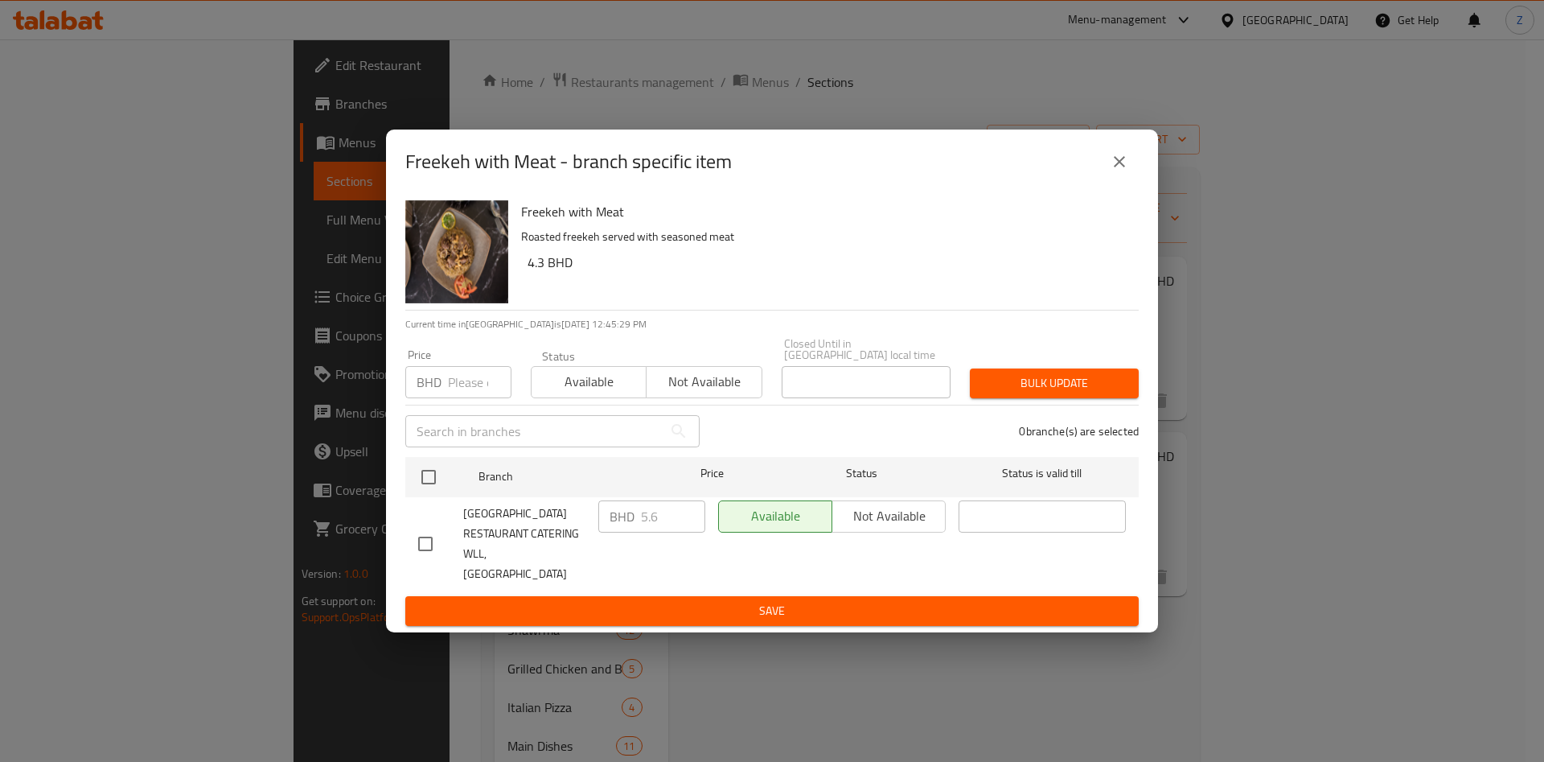
click at [1271, 678] on div "Freekeh with Meat - branch specific item Freekeh with Meat Roasted freekeh serv…" at bounding box center [772, 381] width 1544 height 762
click at [1110, 170] on icon "close" at bounding box center [1119, 161] width 19 height 19
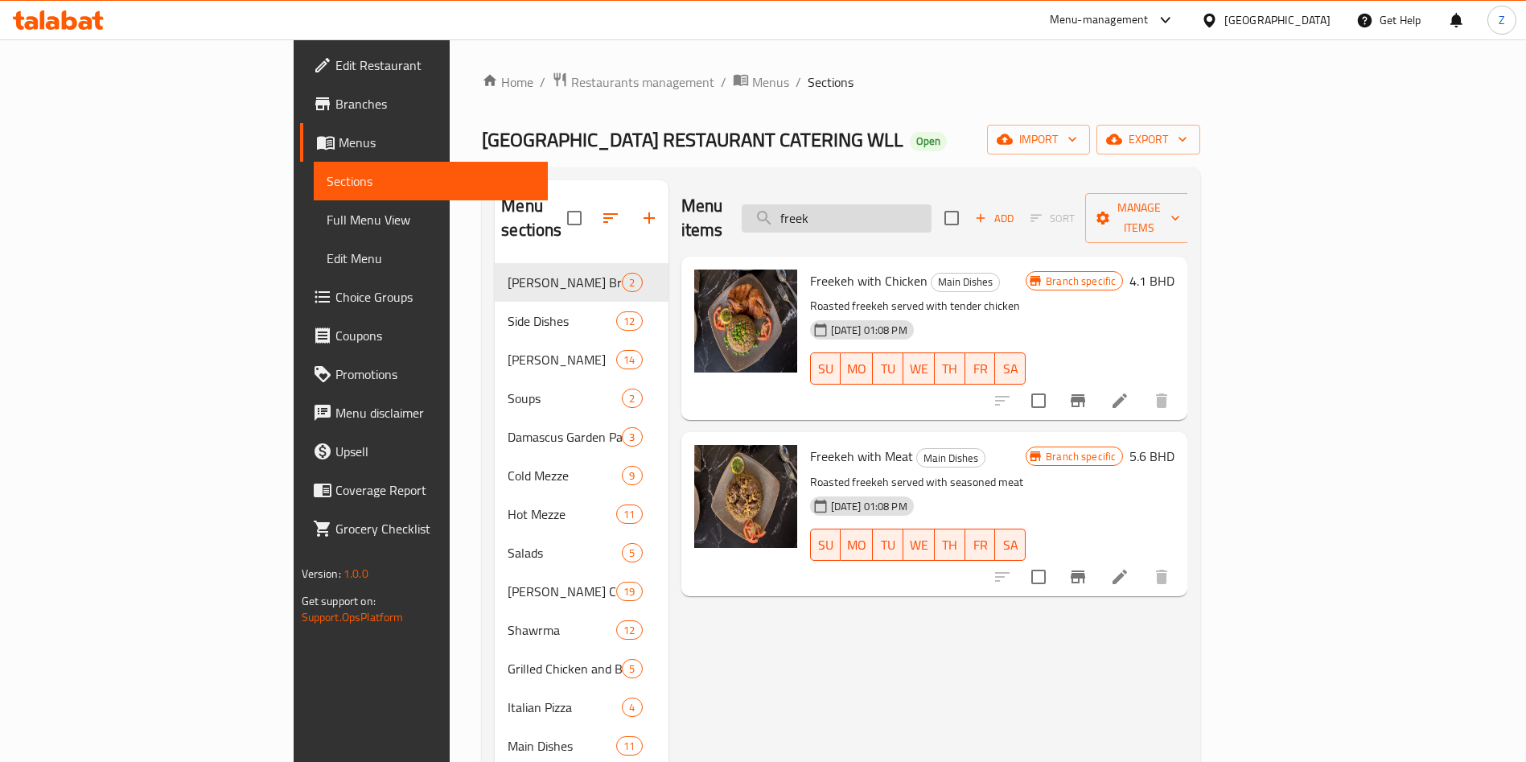
click at [931, 208] on input "freek" at bounding box center [836, 218] width 190 height 28
type input "f"
type input "l"
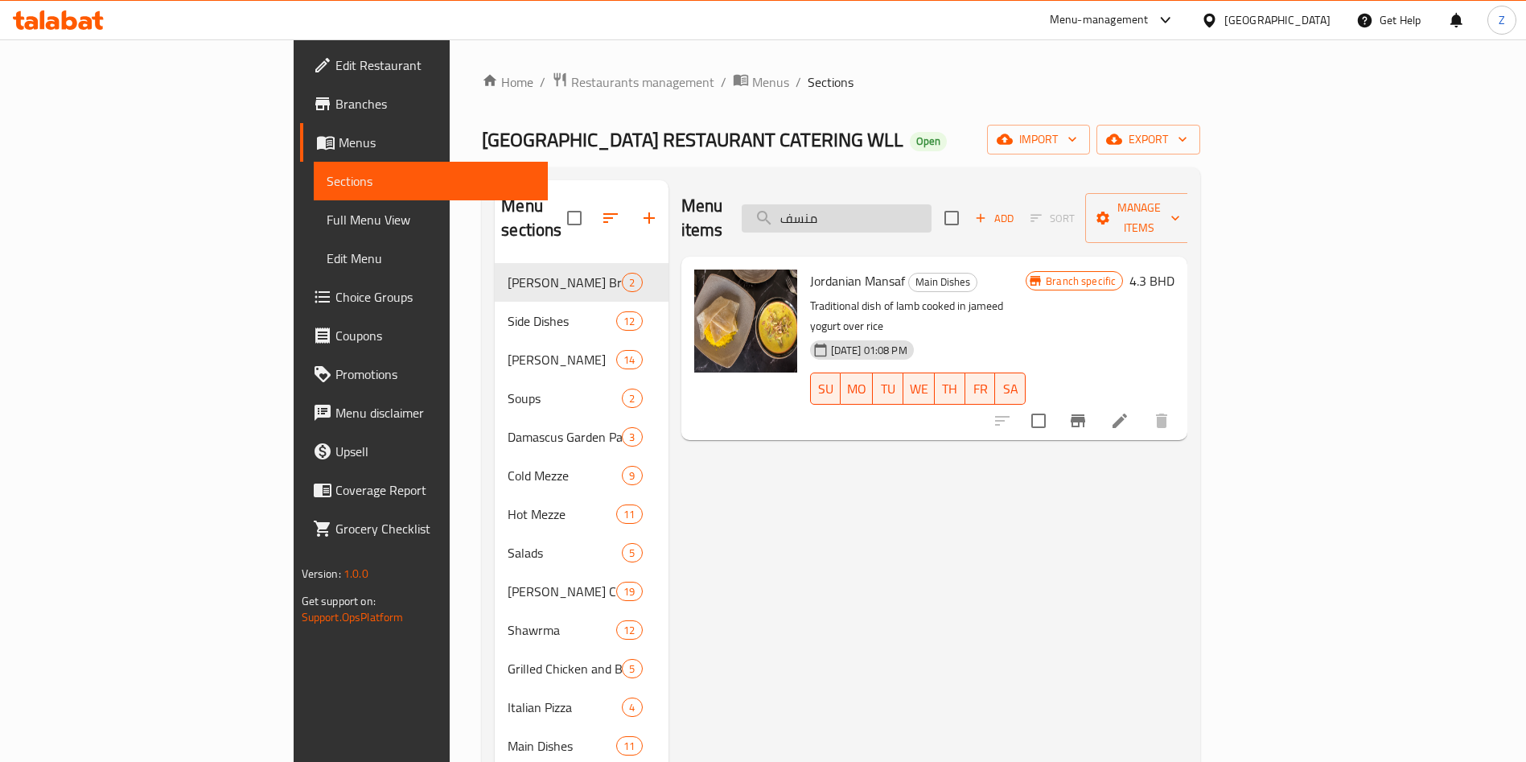
type input "منسف"
click at [1085, 414] on icon "Branch-specific-item" at bounding box center [1077, 420] width 14 height 13
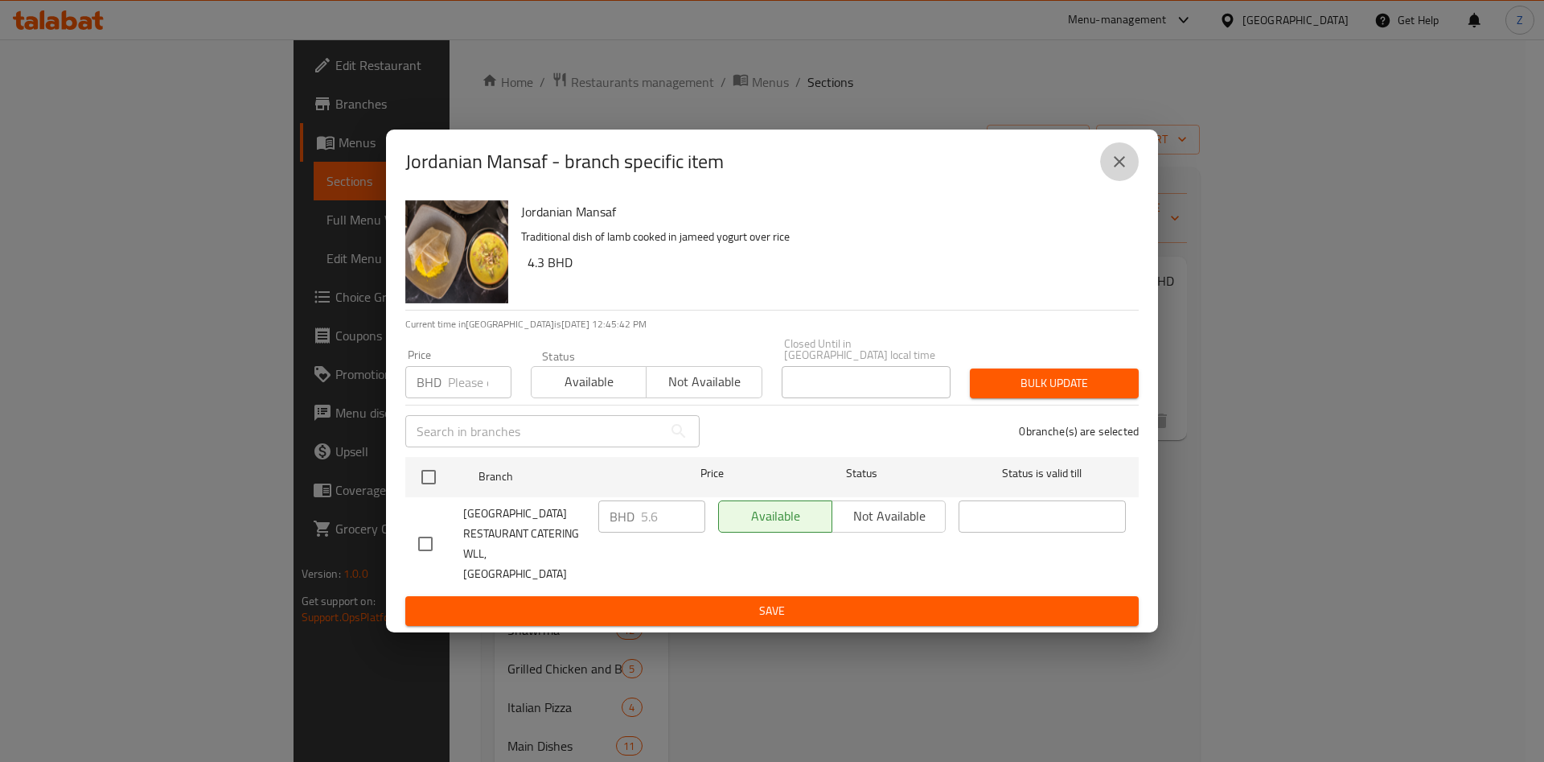
click at [1102, 181] on button "close" at bounding box center [1119, 161] width 39 height 39
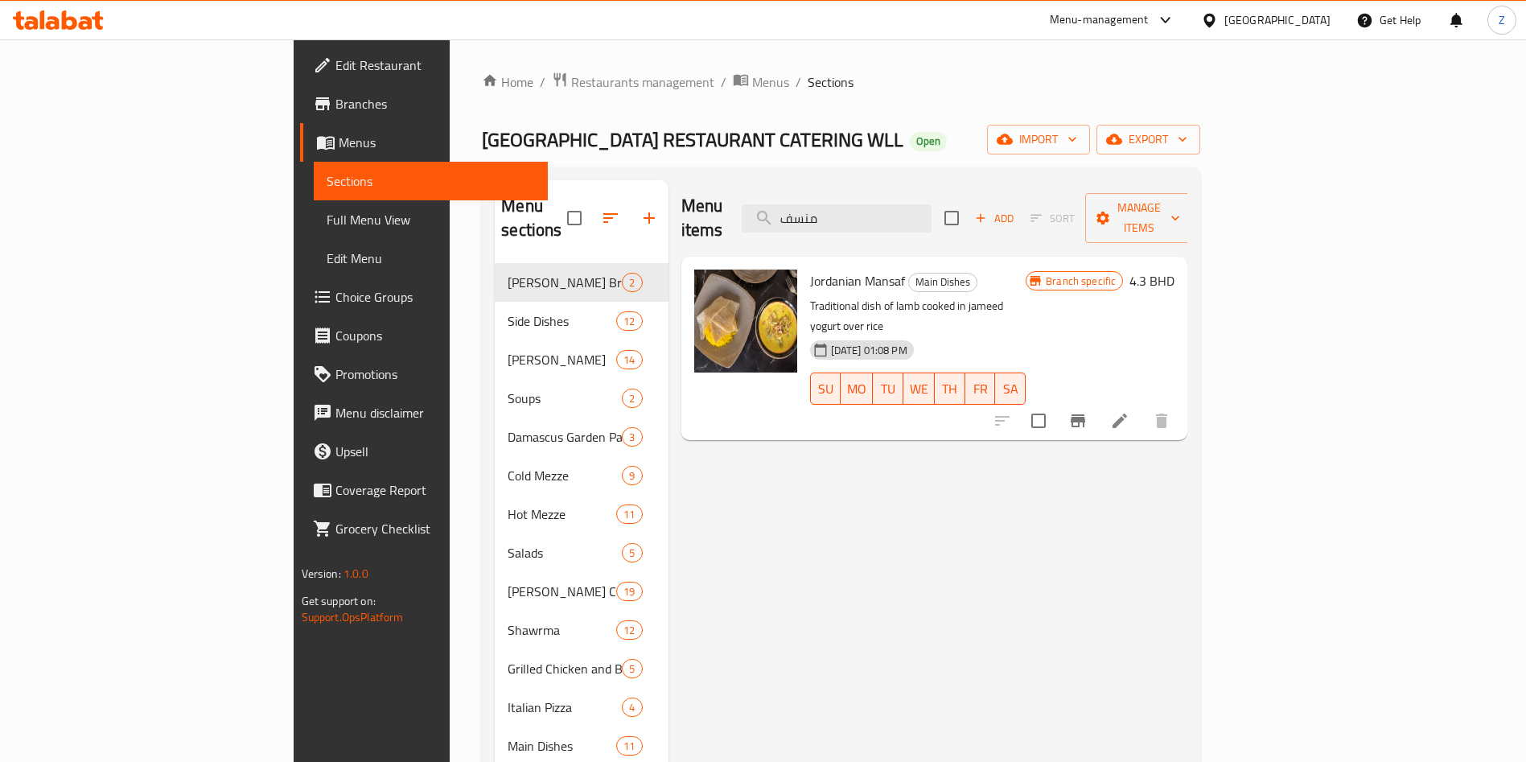
click at [1174, 269] on h6 "4.3 BHD" at bounding box center [1151, 280] width 45 height 23
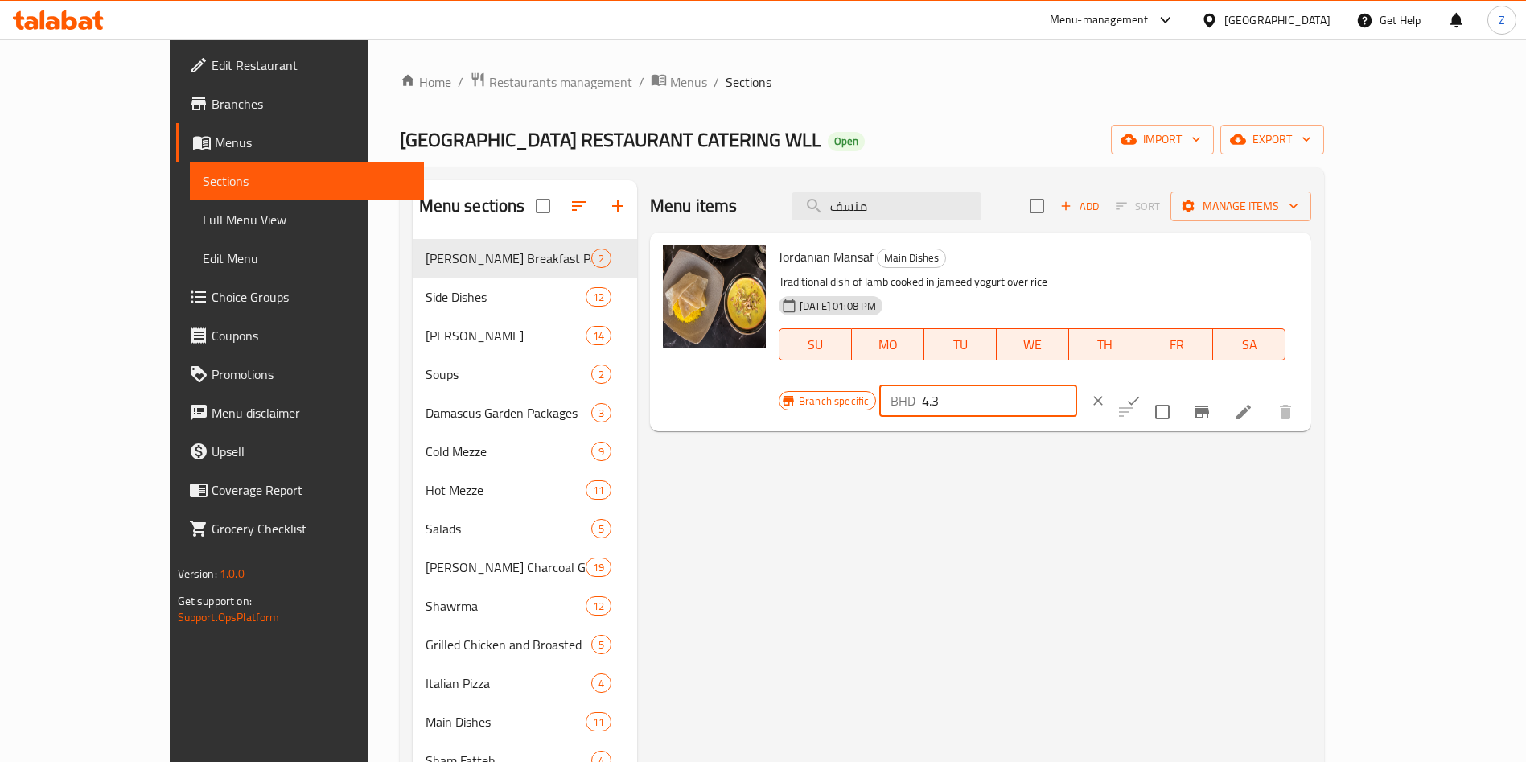
click at [1076, 384] on input "4.3" at bounding box center [999, 400] width 154 height 32
type input "4"
type input "5.6"
click at [1141, 392] on icon "ok" at bounding box center [1133, 400] width 16 height 16
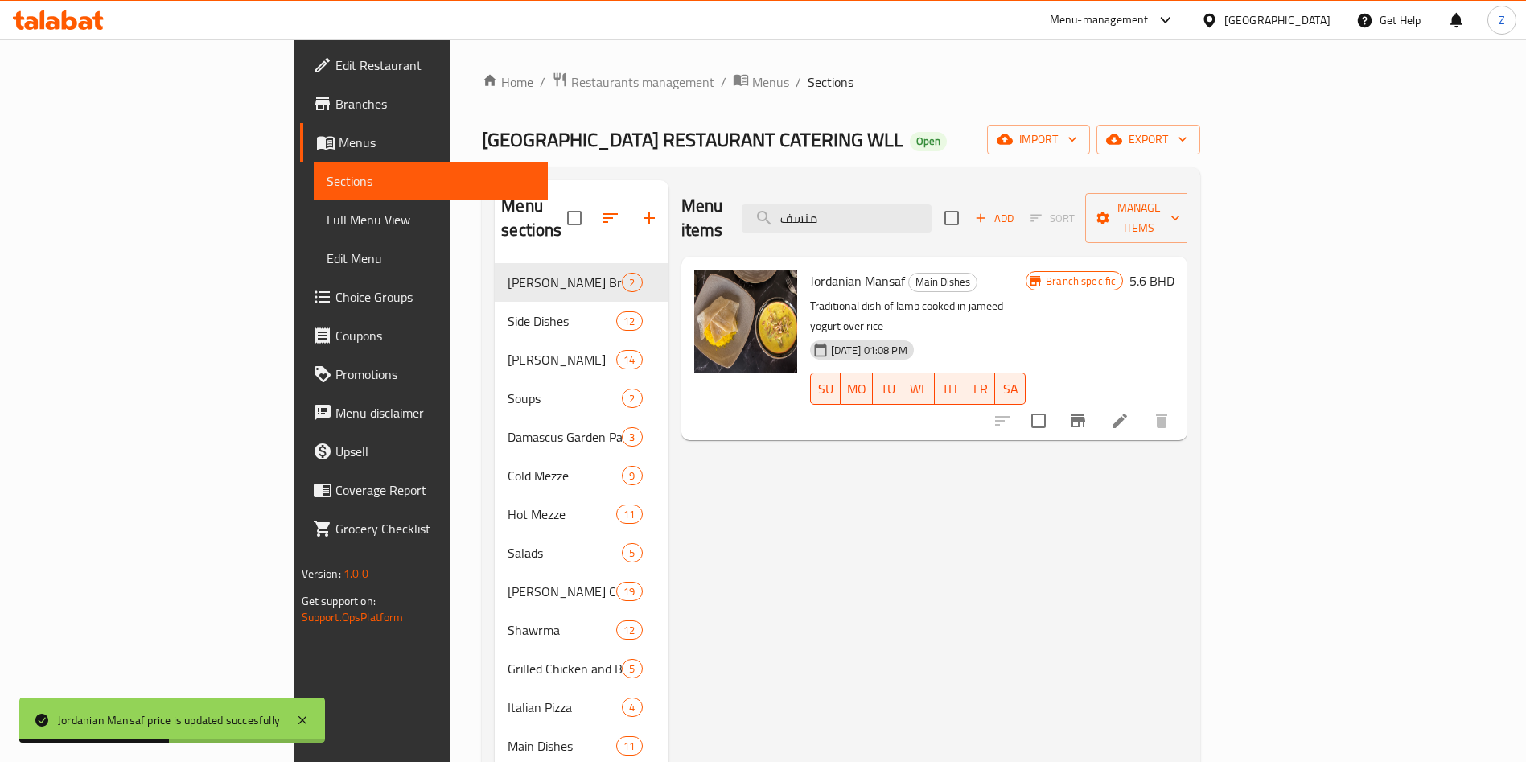
click at [1188, 611] on div "Menu items منسف Add Sort Manage items Jordanian Mansaf Main Dishes Traditional …" at bounding box center [927, 561] width 519 height 762
drag, startPoint x: 972, startPoint y: 225, endPoint x: 1021, endPoint y: 203, distance: 53.6
click at [1021, 203] on div "Menu items منسف Add Sort Manage items" at bounding box center [934, 218] width 507 height 76
click at [931, 204] on input "منسف" at bounding box center [836, 218] width 190 height 28
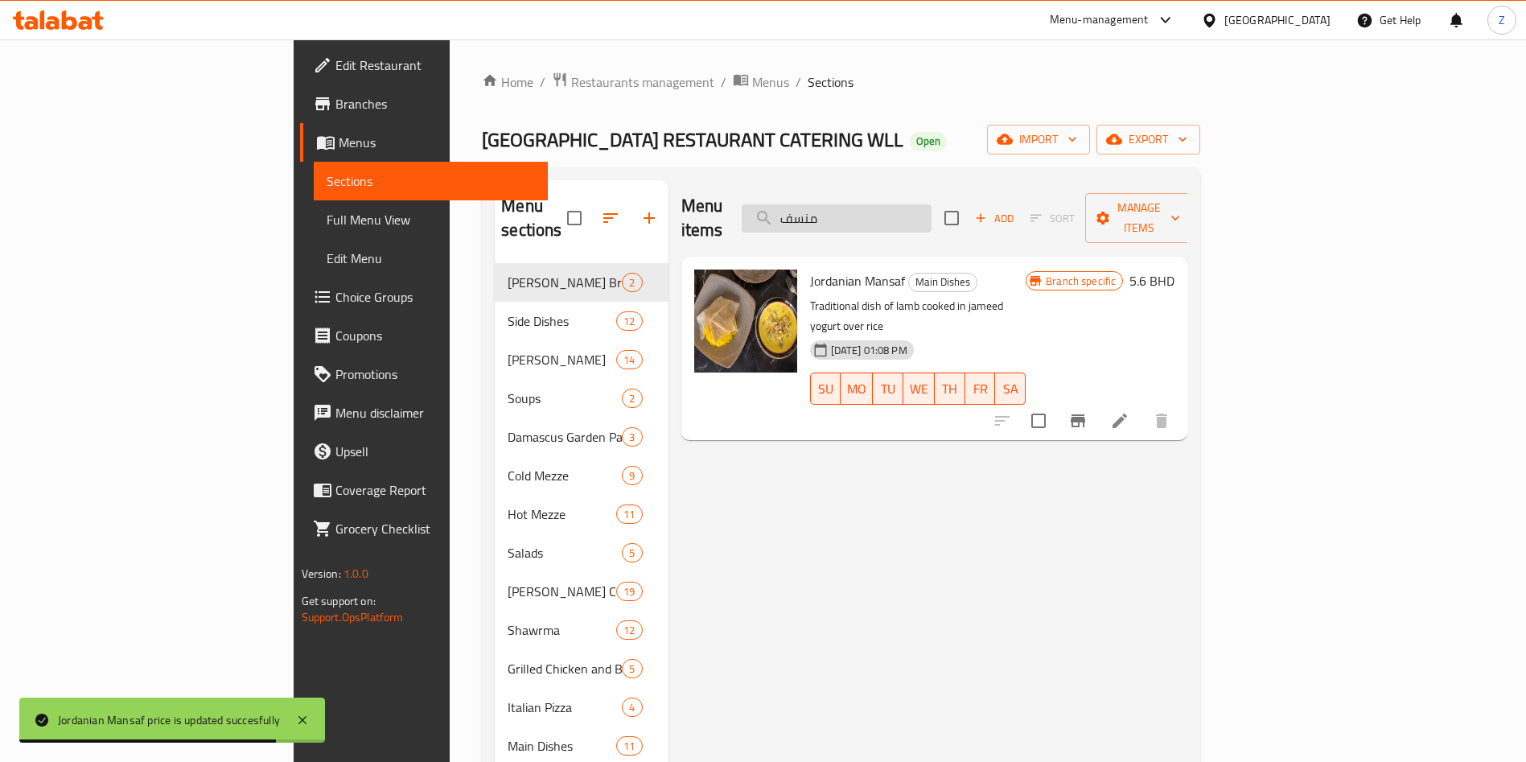
click at [931, 204] on input "منسف" at bounding box center [836, 218] width 190 height 28
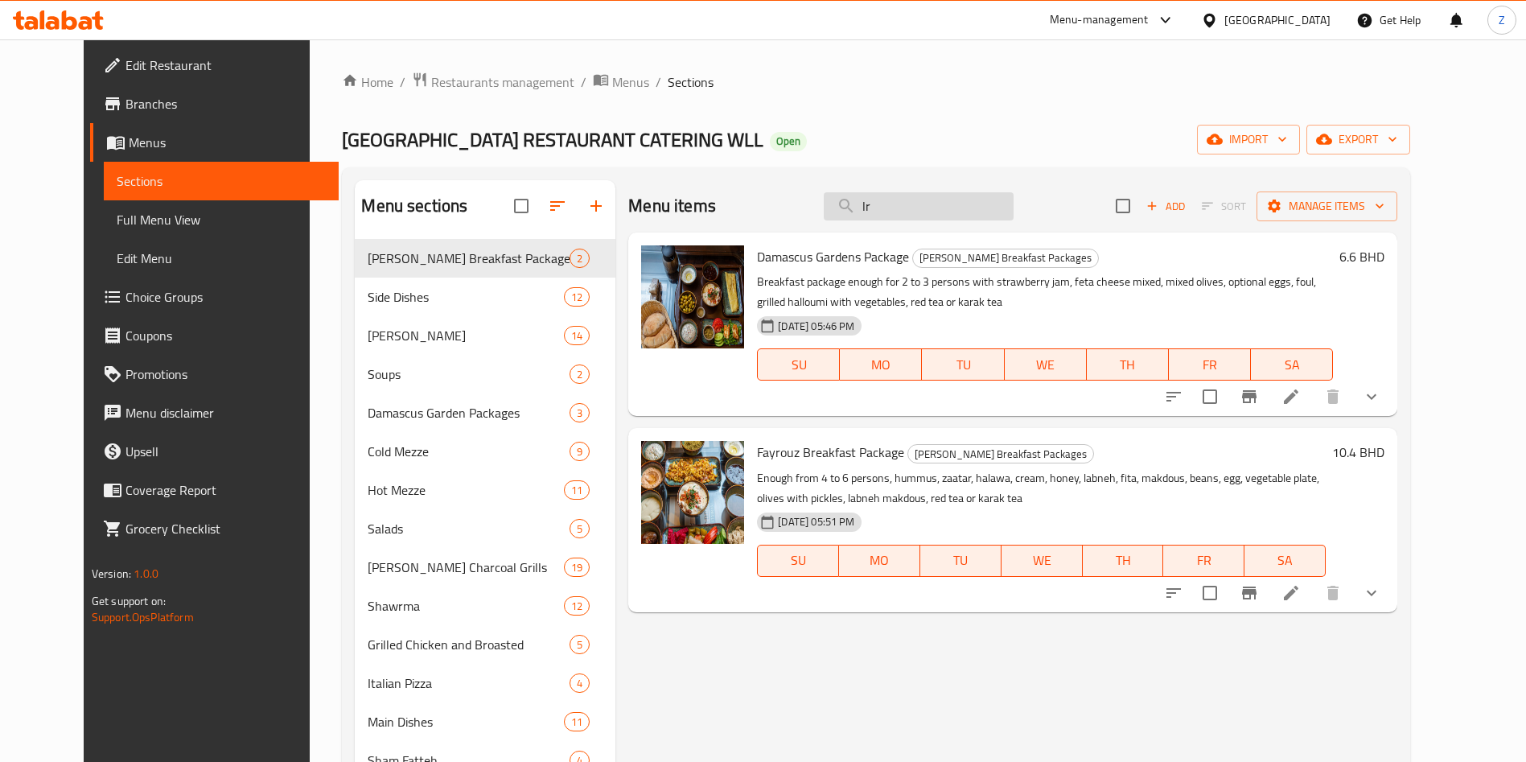
type input "l"
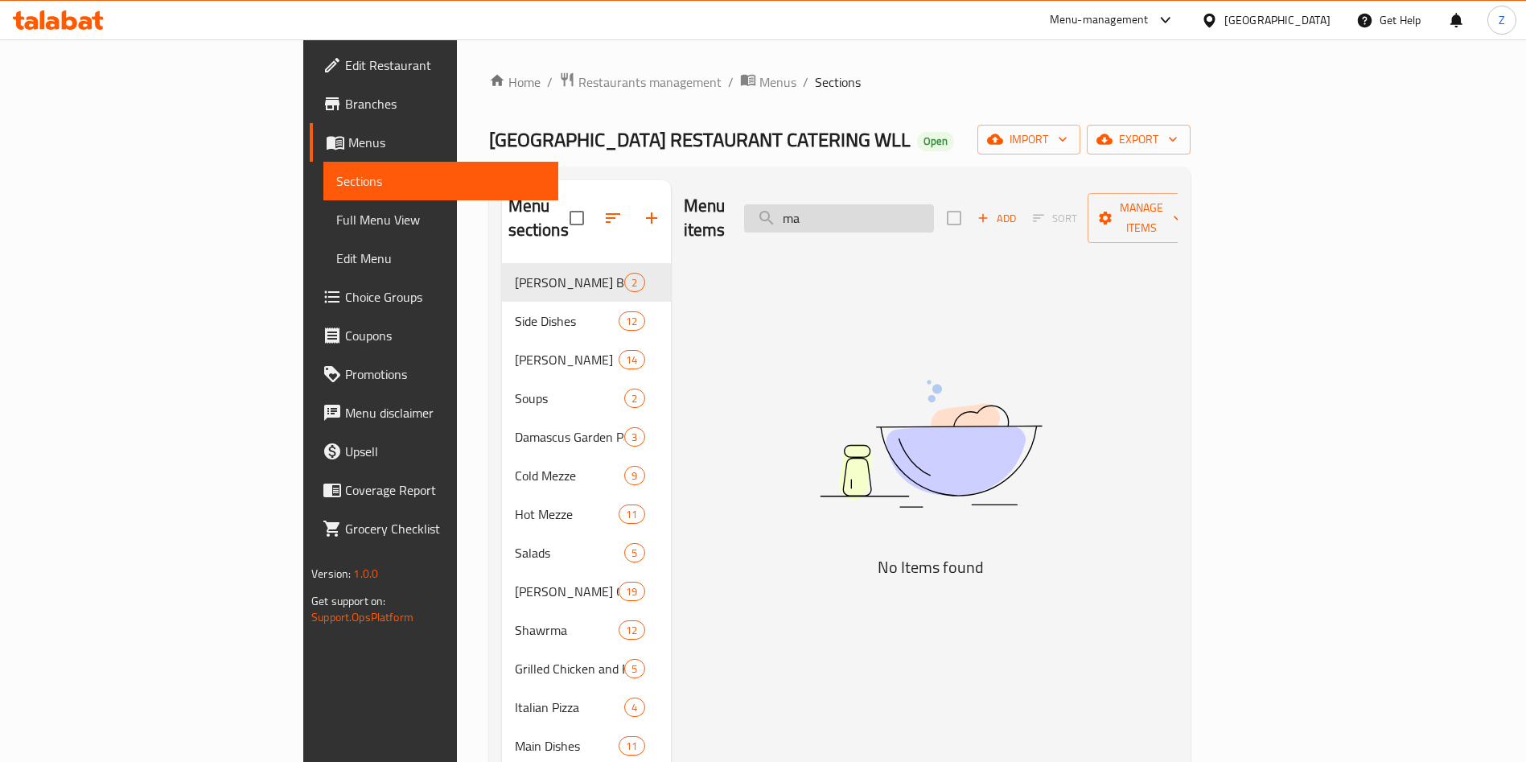
type input "m"
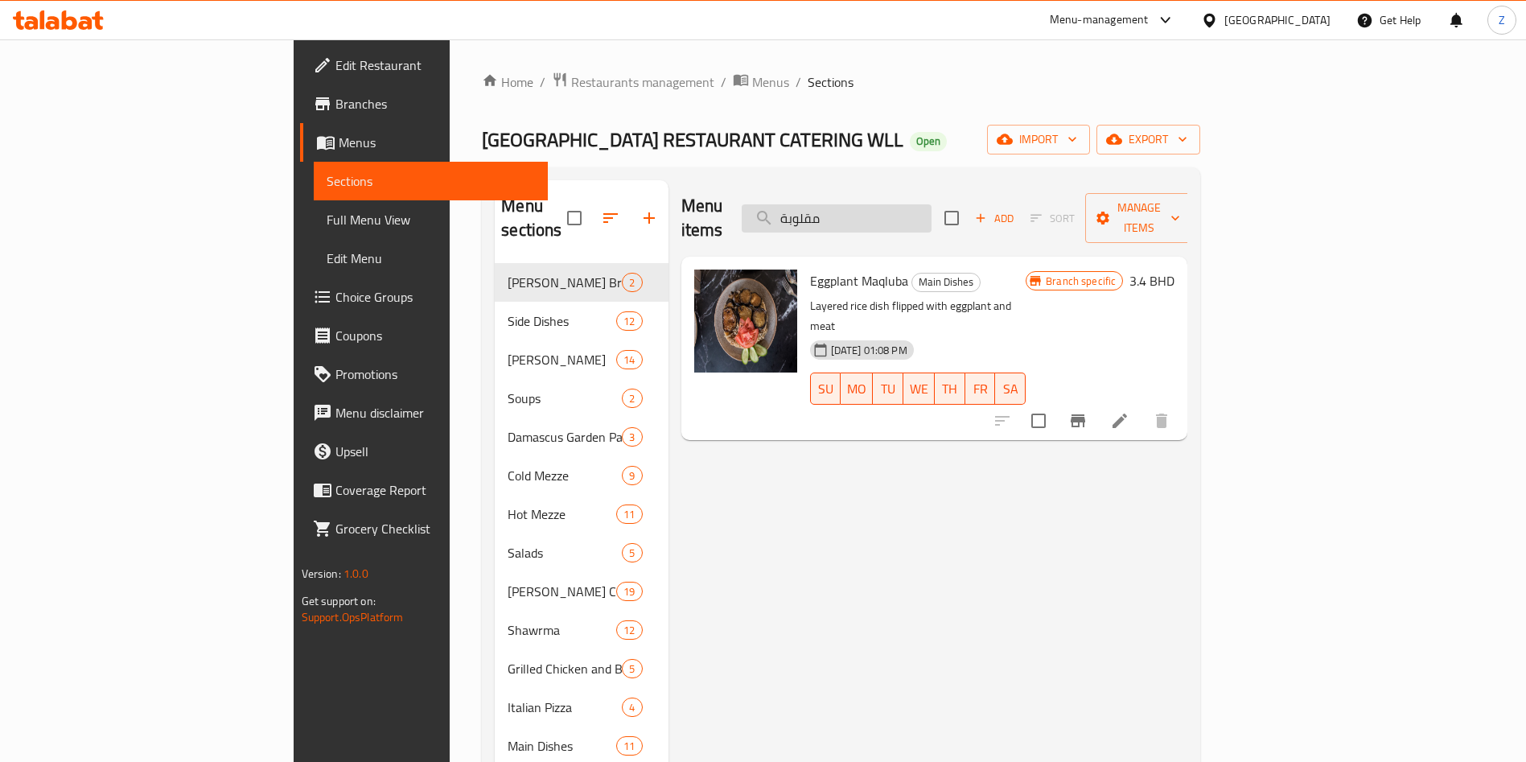
type input "مقلوبة"
click at [1085, 414] on icon "Branch-specific-item" at bounding box center [1077, 420] width 14 height 13
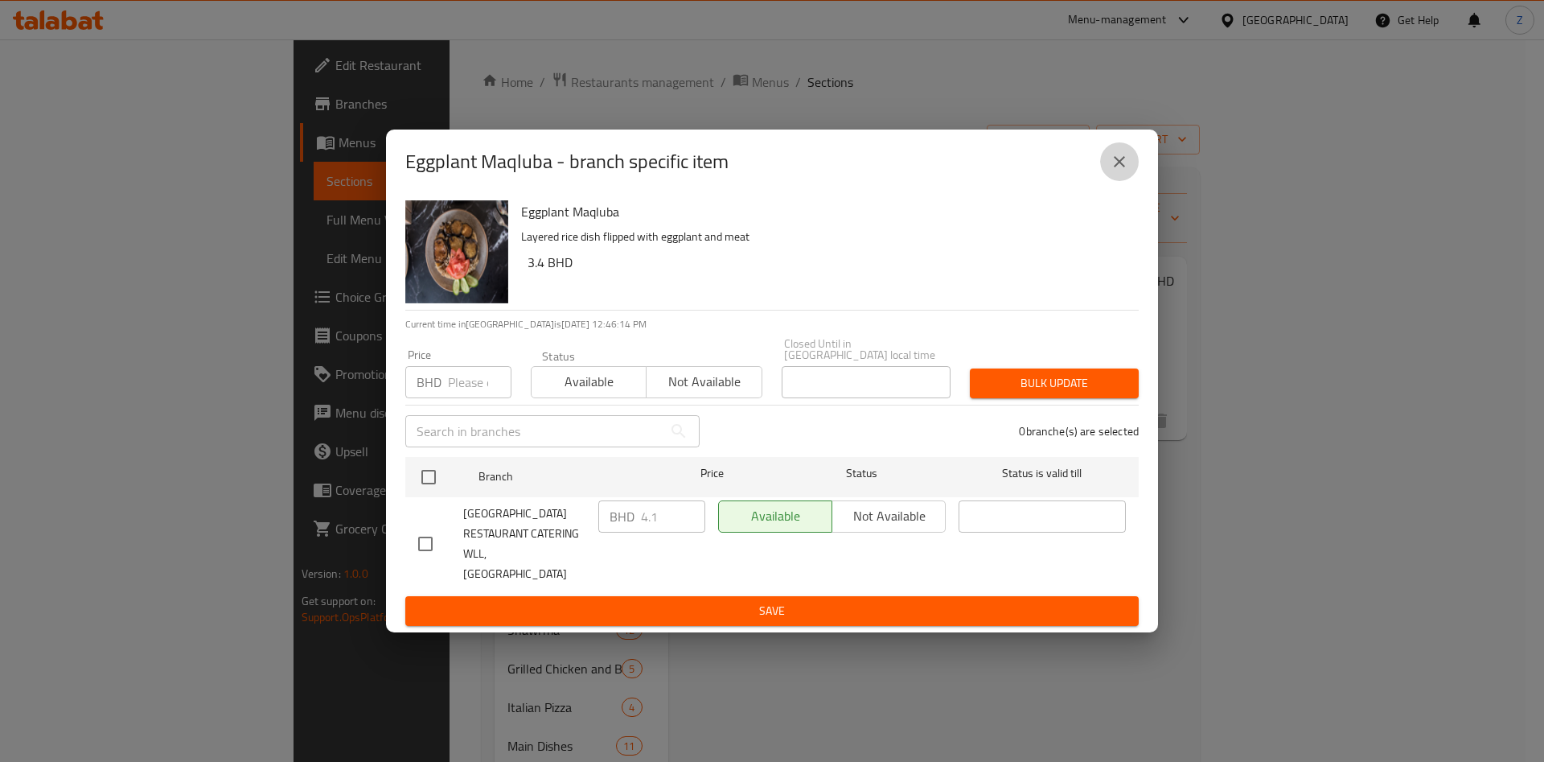
click at [1129, 181] on button "close" at bounding box center [1119, 161] width 39 height 39
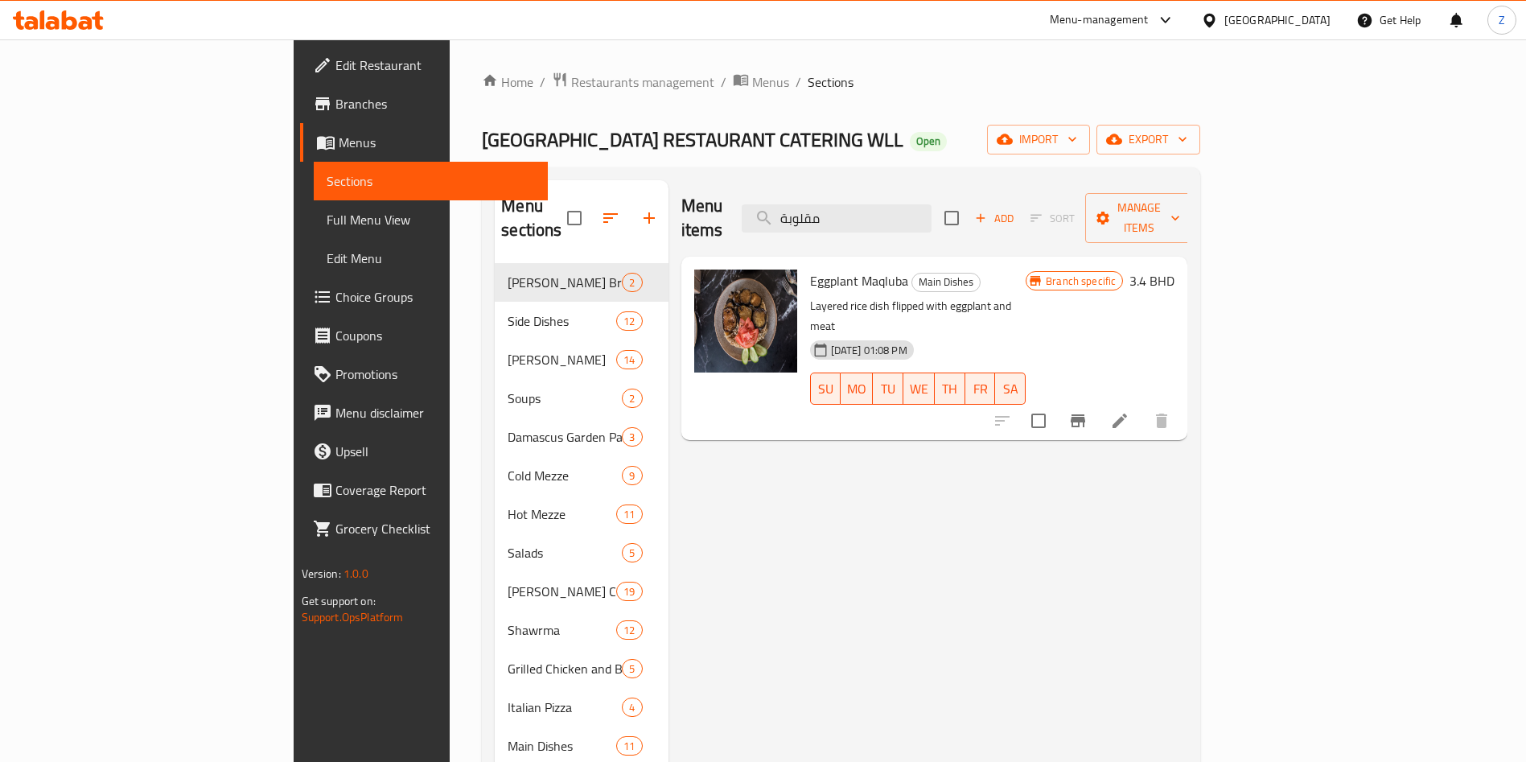
click at [1174, 269] on h6 "3.4 BHD" at bounding box center [1151, 280] width 45 height 23
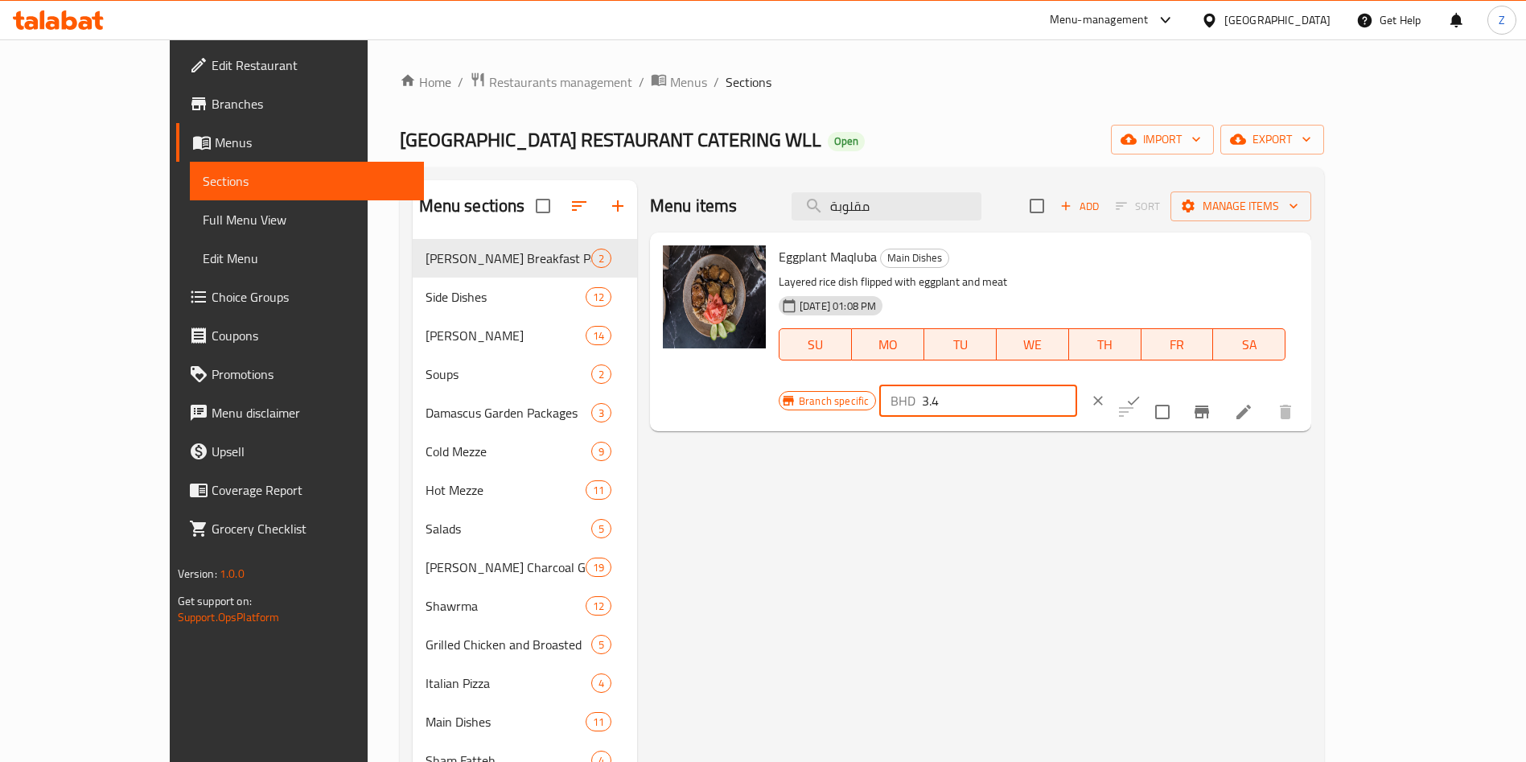
click at [1076, 384] on input "3.4" at bounding box center [999, 400] width 154 height 32
type input "3"
type input "4.1"
click at [1151, 383] on button "ok" at bounding box center [1132, 400] width 35 height 35
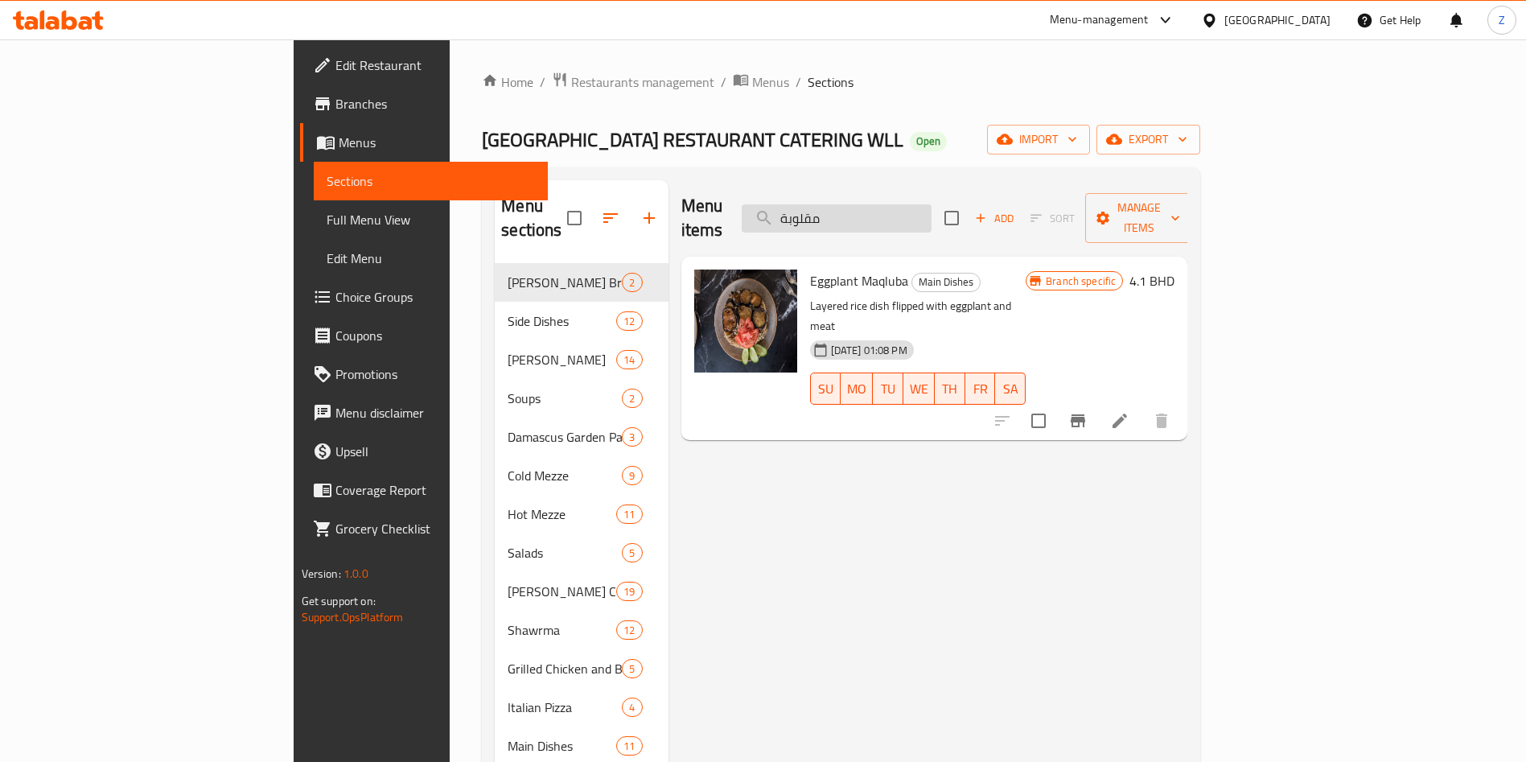
click at [931, 215] on input "مقلوبة" at bounding box center [836, 218] width 190 height 28
type input "م"
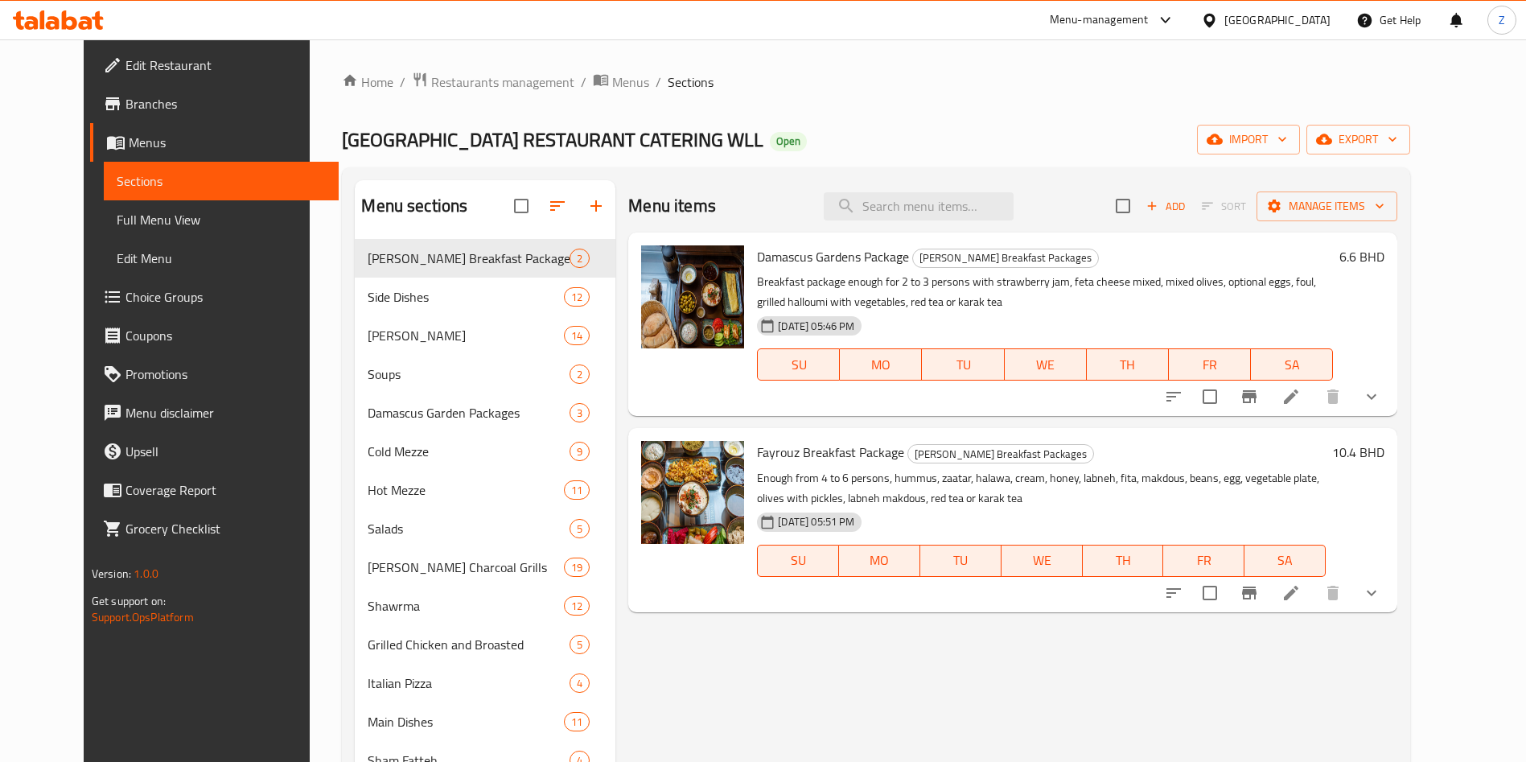
click at [1263, 691] on div "Menu items Add Sort Manage items Damascus Gardens Package [PERSON_NAME] Breakfa…" at bounding box center [1006, 561] width 782 height 762
click at [1297, 667] on div "Menu items Add Sort Manage items Damascus Gardens Package [PERSON_NAME] Breakfa…" at bounding box center [1006, 561] width 782 height 762
